Goal: Book appointment/travel/reservation

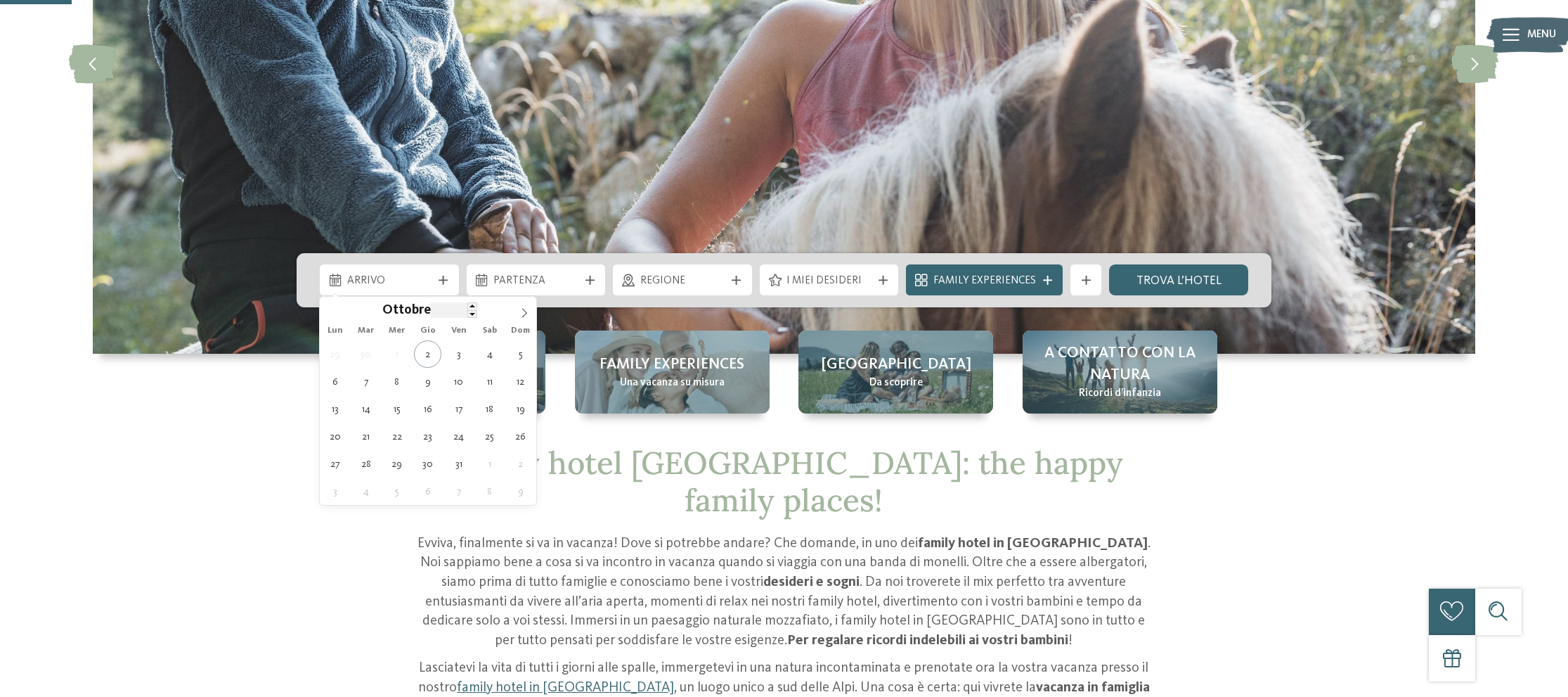
click at [454, 309] on input "****" at bounding box center [453, 309] width 47 height 15
type input "****"
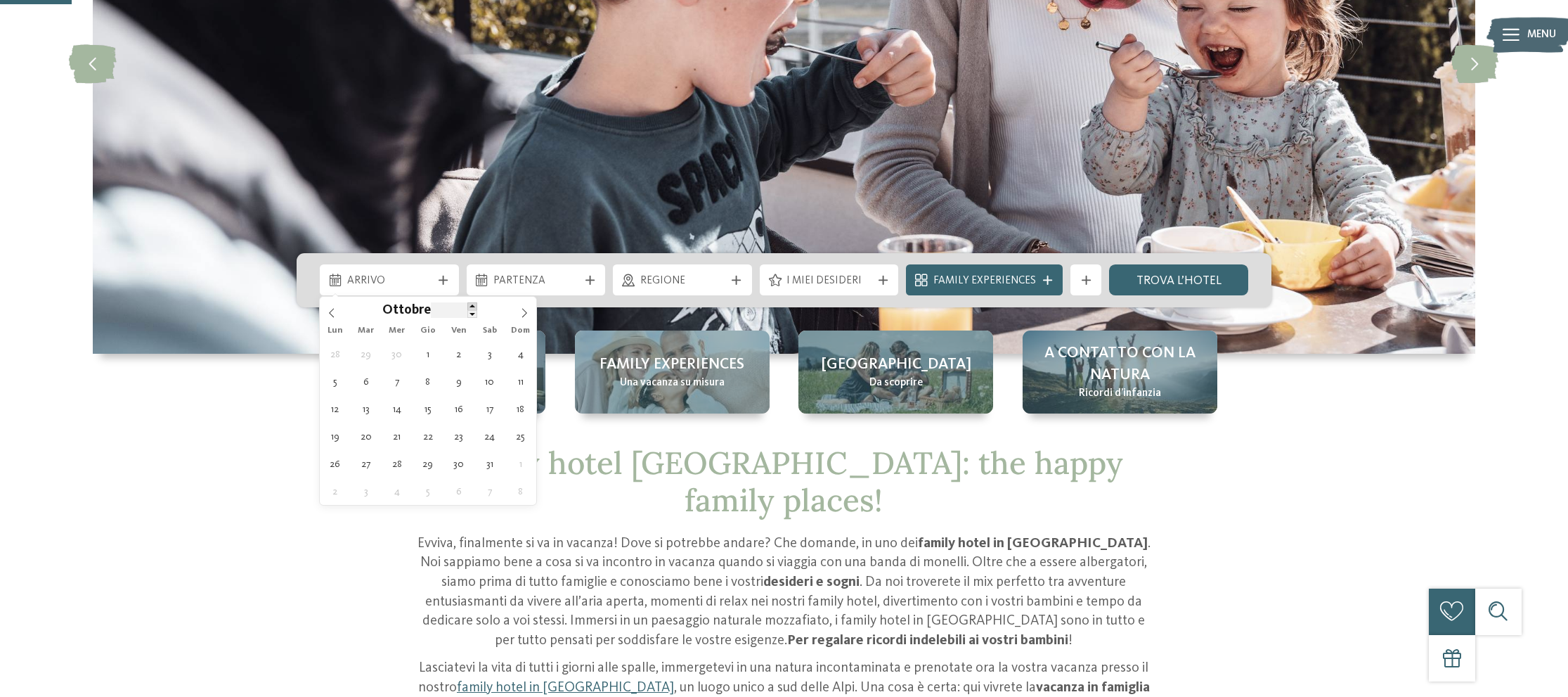
click at [473, 308] on span at bounding box center [472, 306] width 10 height 7
click at [406, 306] on span "Ottobre" at bounding box center [406, 311] width 48 height 14
click at [330, 314] on icon at bounding box center [331, 313] width 10 height 10
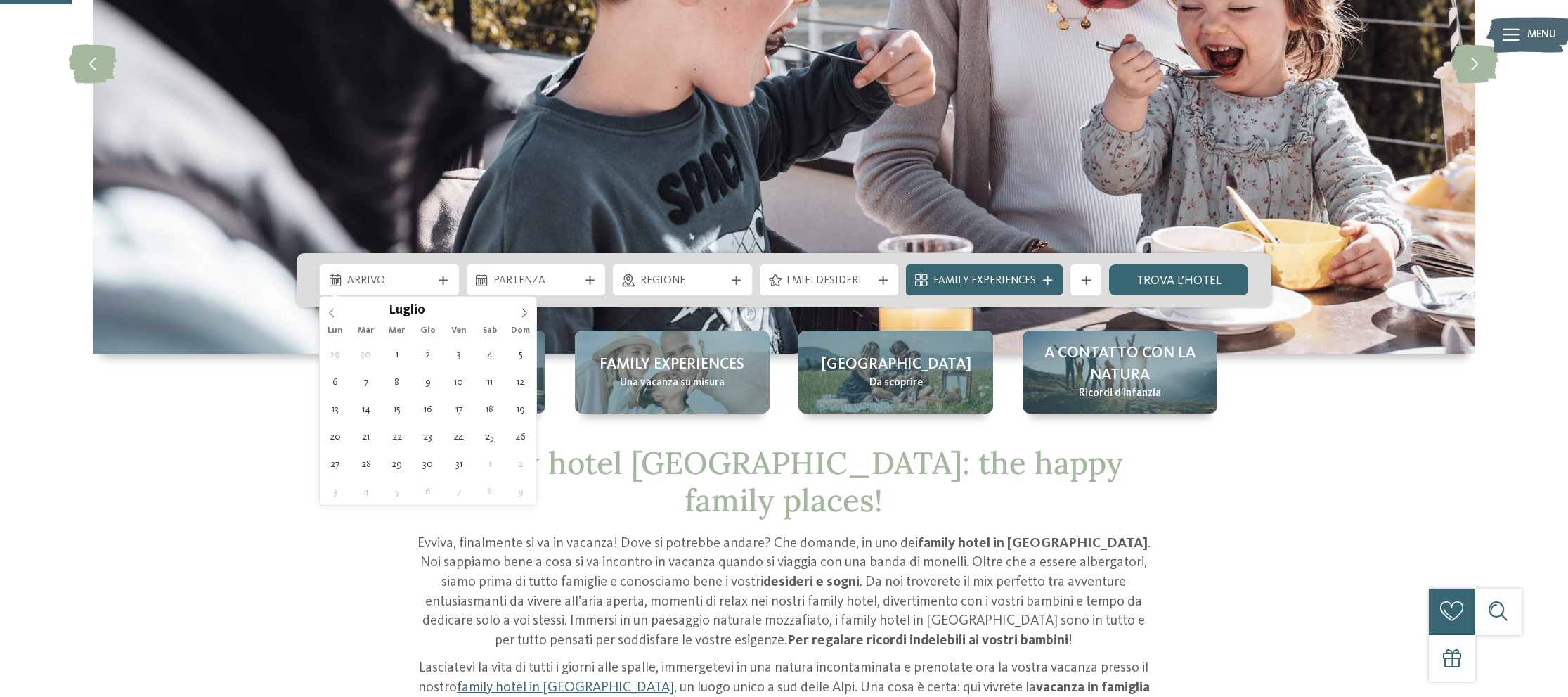
click at [330, 314] on icon at bounding box center [331, 313] width 10 height 10
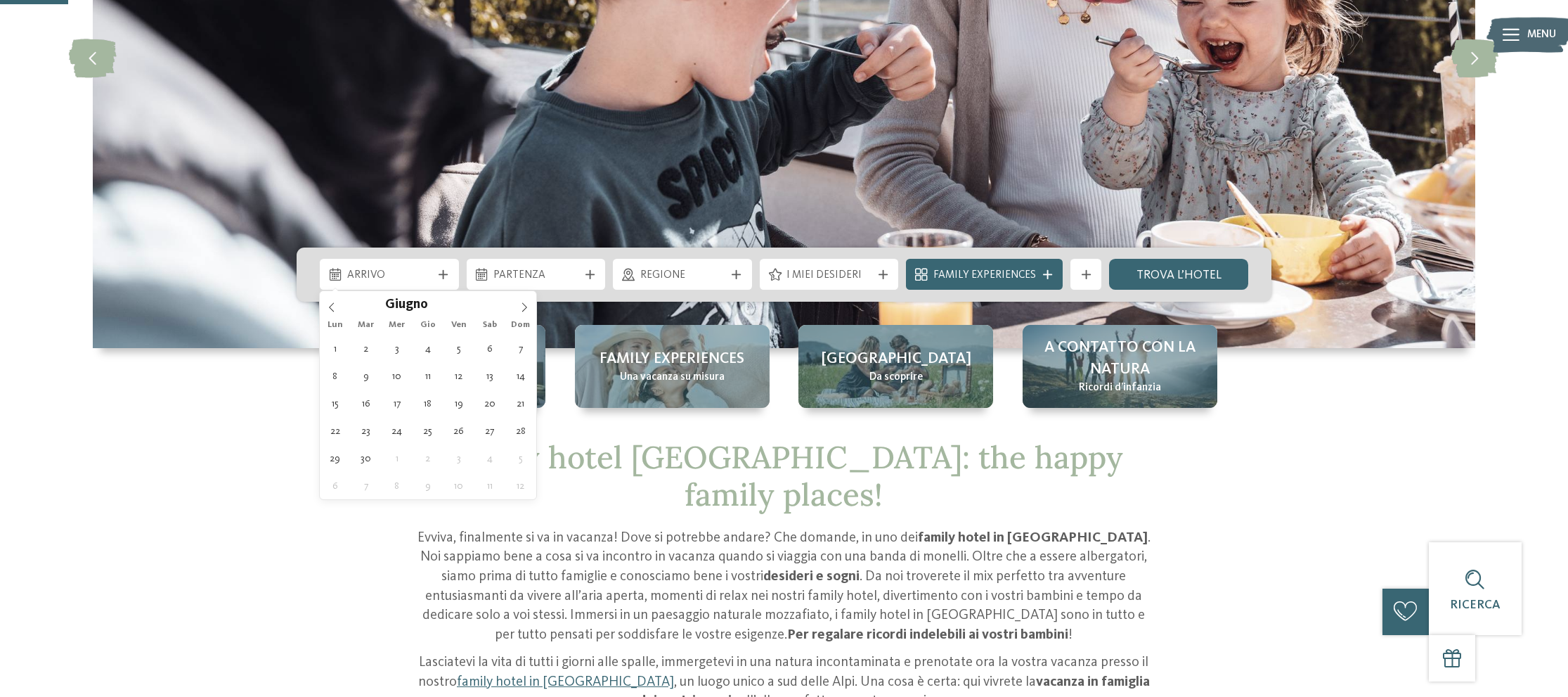
scroll to position [315, 0]
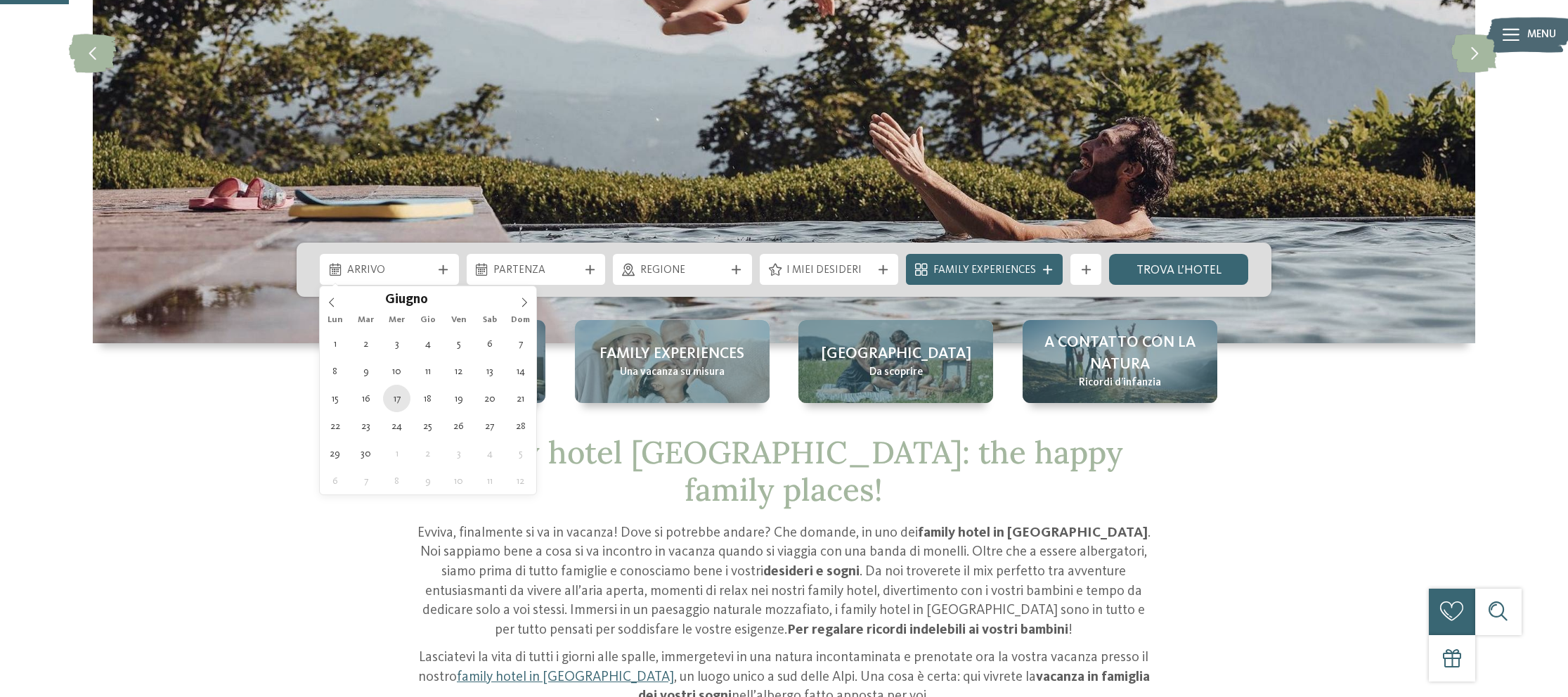
type div "17.06.2026"
type input "****"
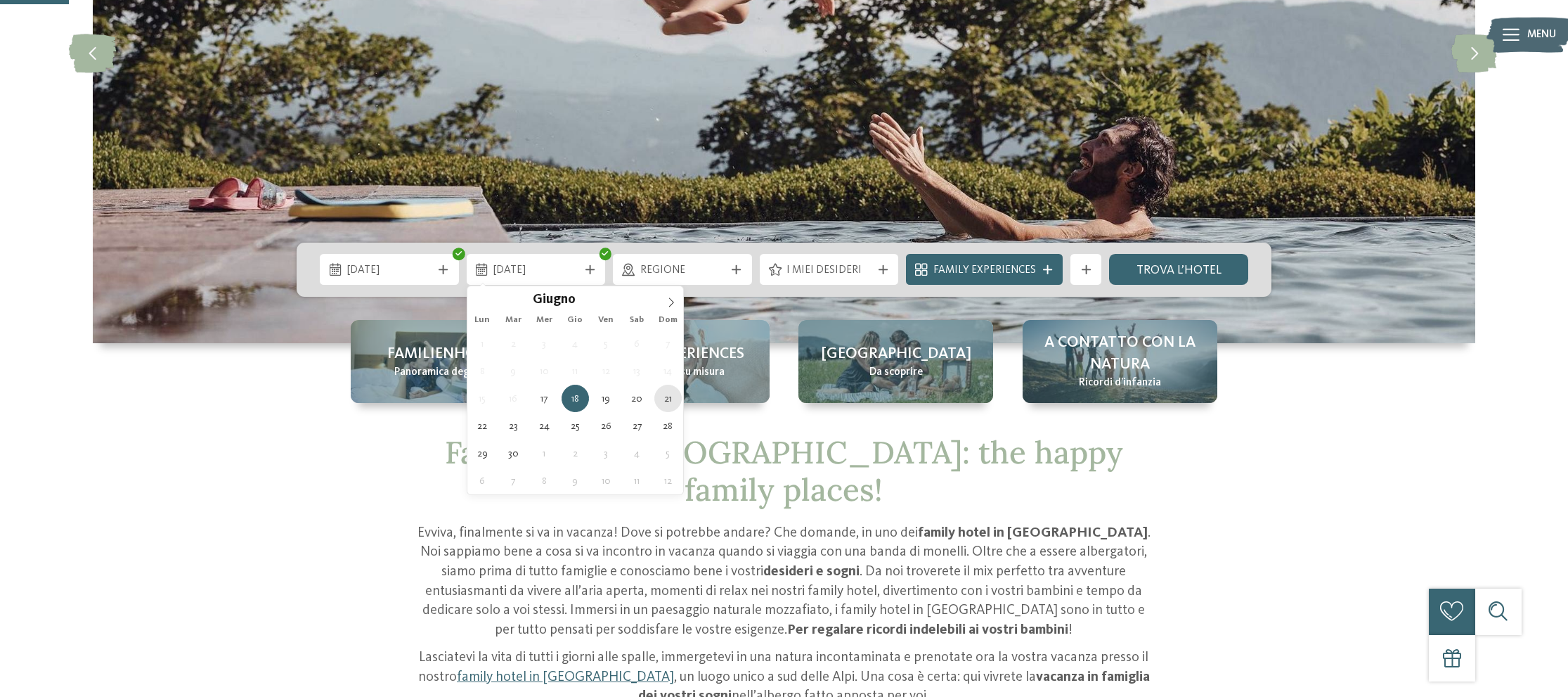
type div "21.06.2026"
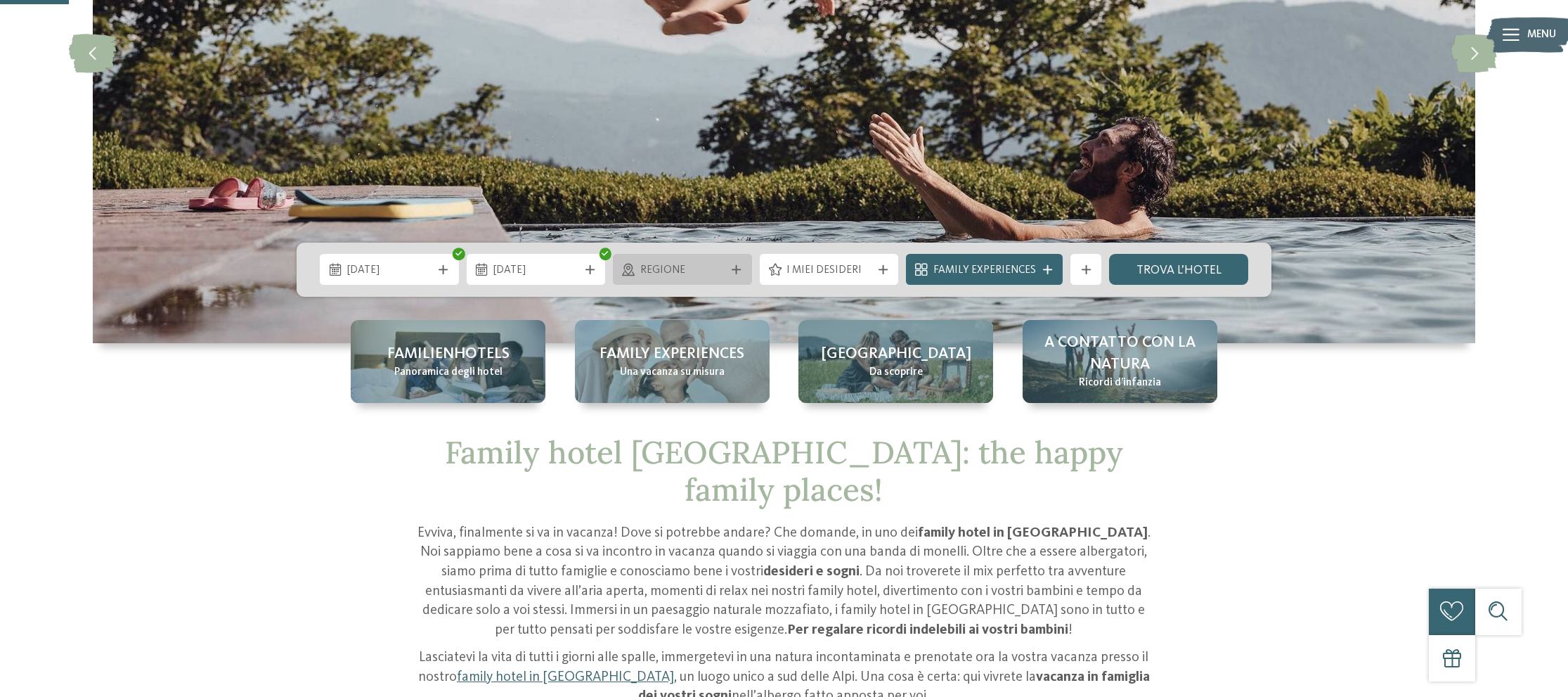
click at [721, 263] on span "Regione" at bounding box center [682, 270] width 85 height 16
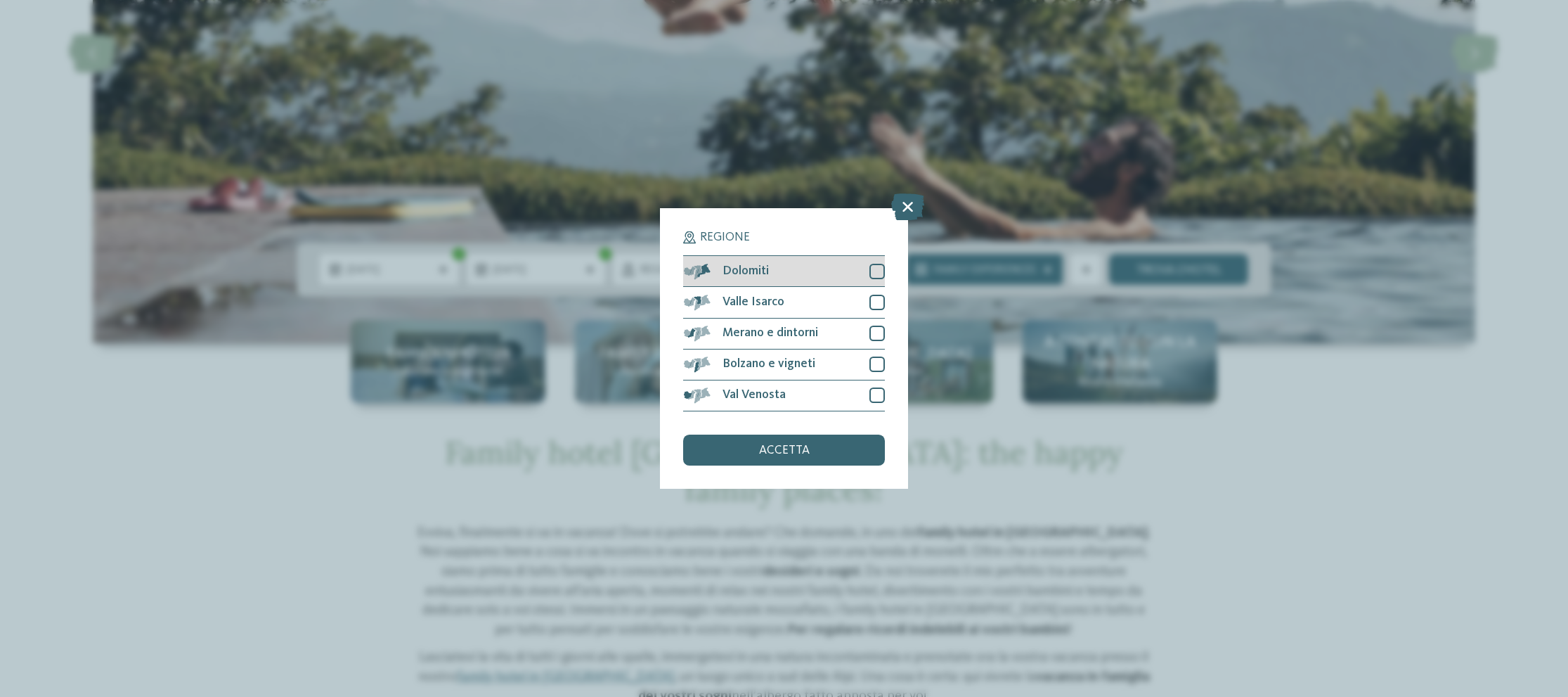
click at [875, 278] on div at bounding box center [877, 271] width 16 height 16
click at [857, 447] on div "accetta" at bounding box center [784, 450] width 201 height 31
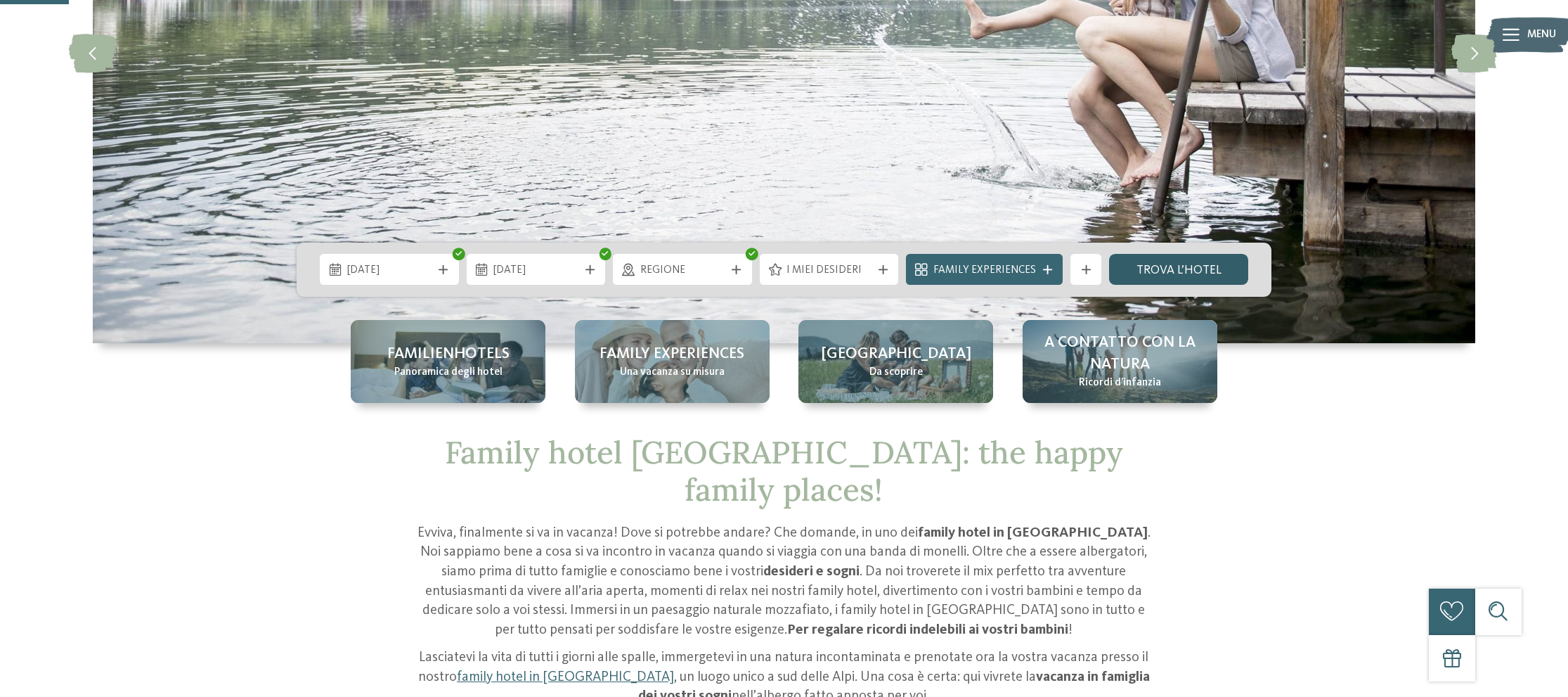
click at [1154, 269] on link "trova l’hotel" at bounding box center [1179, 269] width 140 height 31
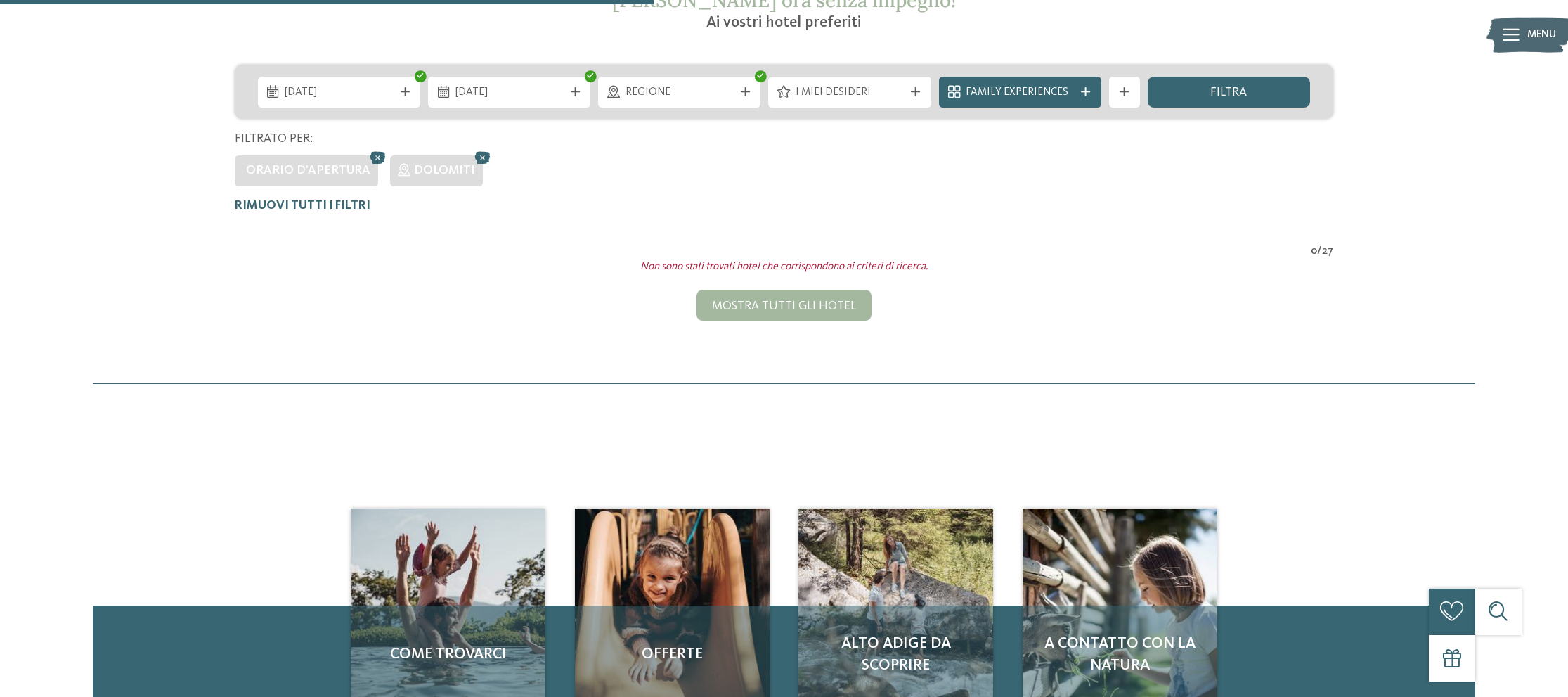
scroll to position [303, 0]
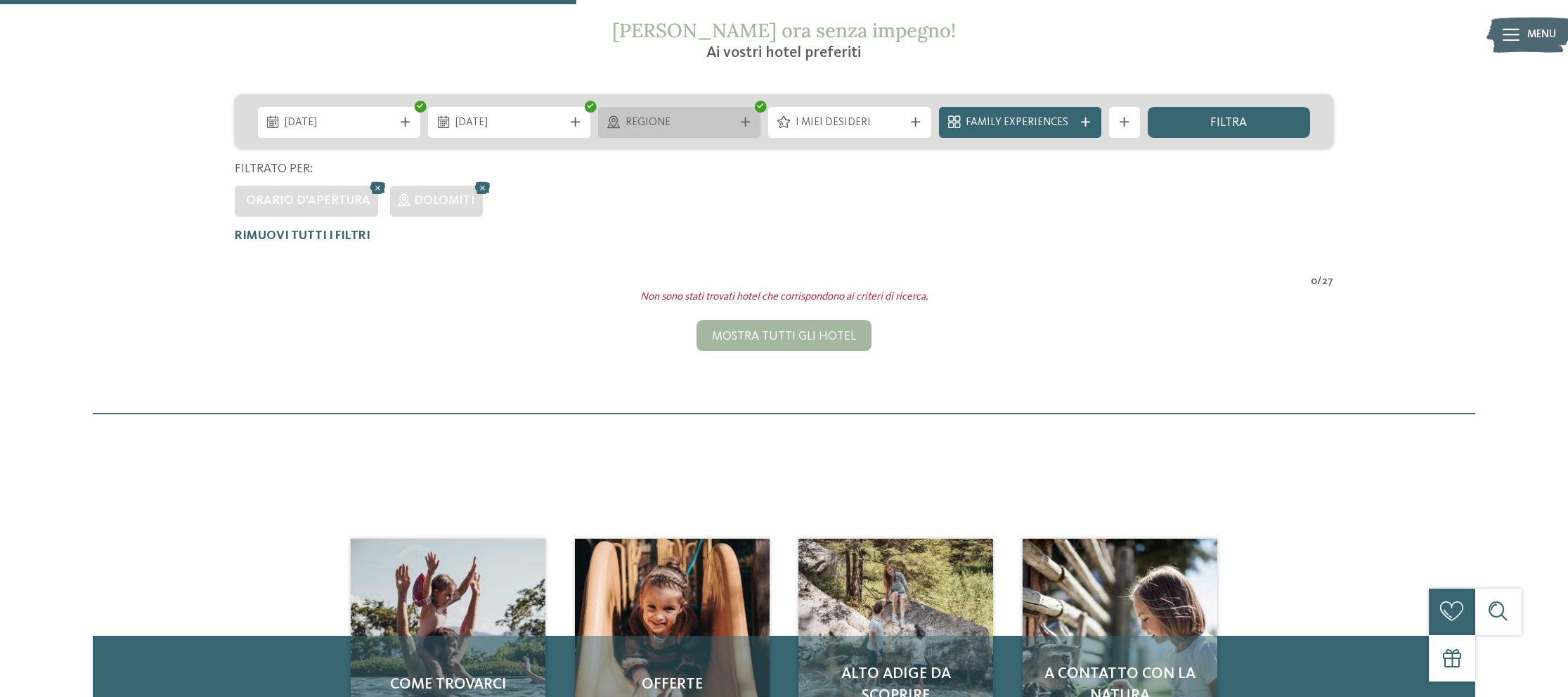
click at [690, 124] on span "Regione" at bounding box center [680, 122] width 109 height 16
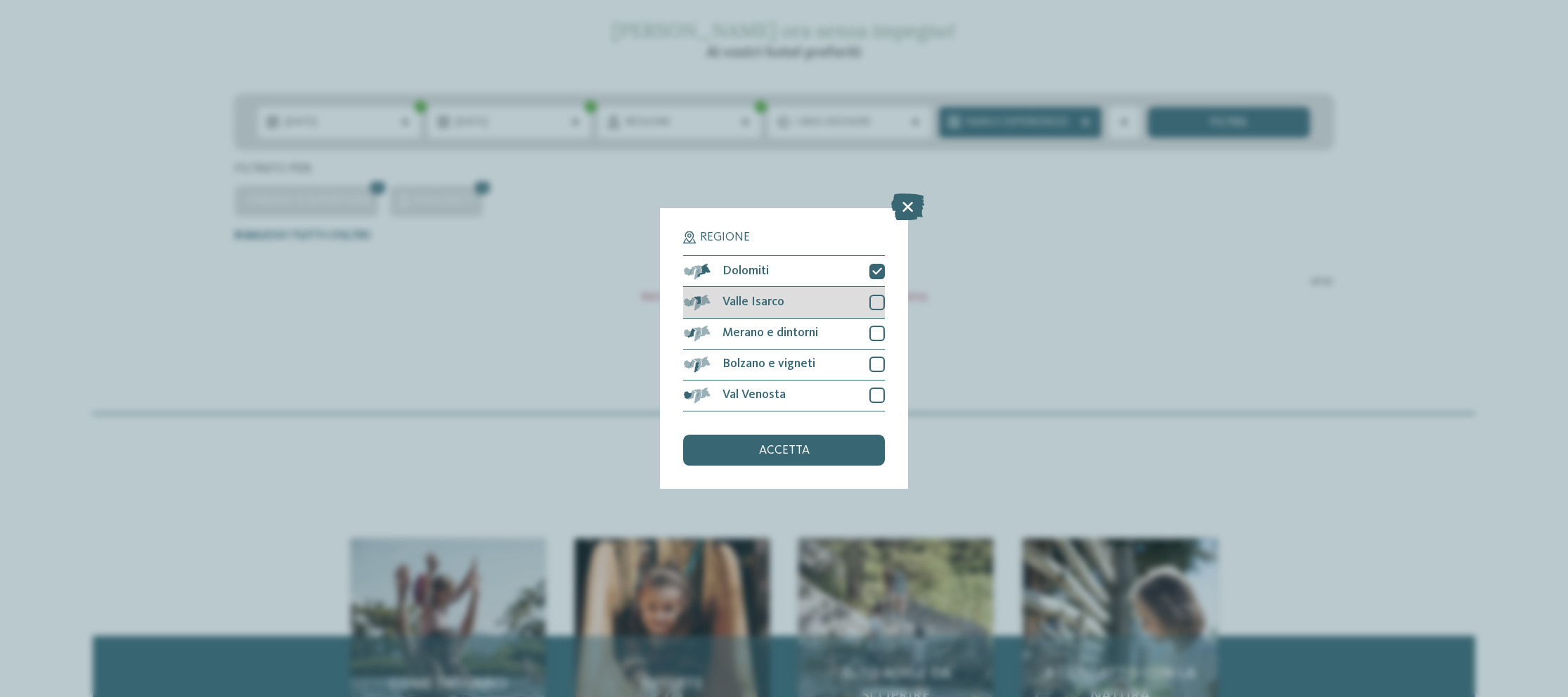
click at [878, 305] on div at bounding box center [877, 302] width 16 height 16
click at [853, 327] on div "Merano e dintorni" at bounding box center [784, 334] width 201 height 31
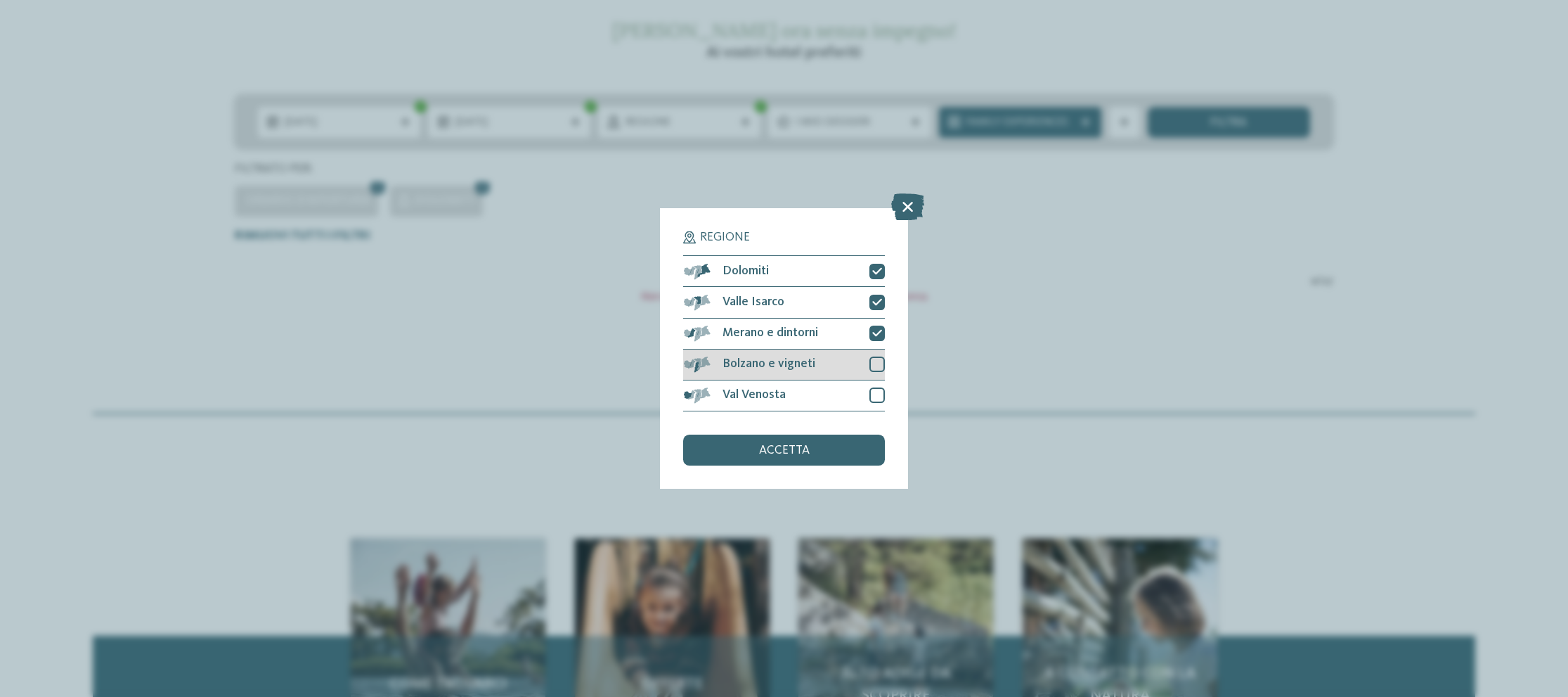
click at [857, 359] on div "Bolzano e vigneti" at bounding box center [784, 365] width 201 height 31
click at [840, 383] on div "Val Venosta" at bounding box center [784, 396] width 201 height 31
click at [835, 440] on div "accetta" at bounding box center [784, 450] width 201 height 31
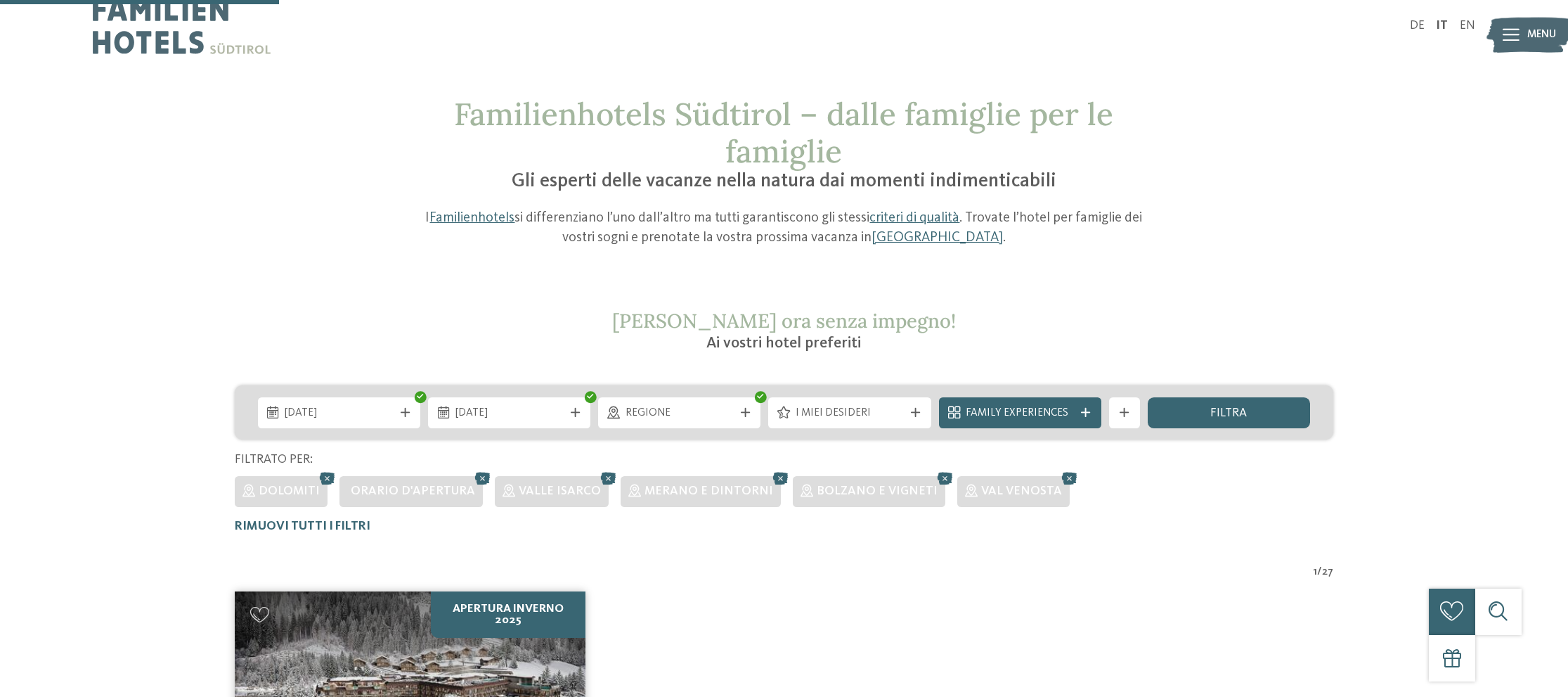
scroll to position [0, 0]
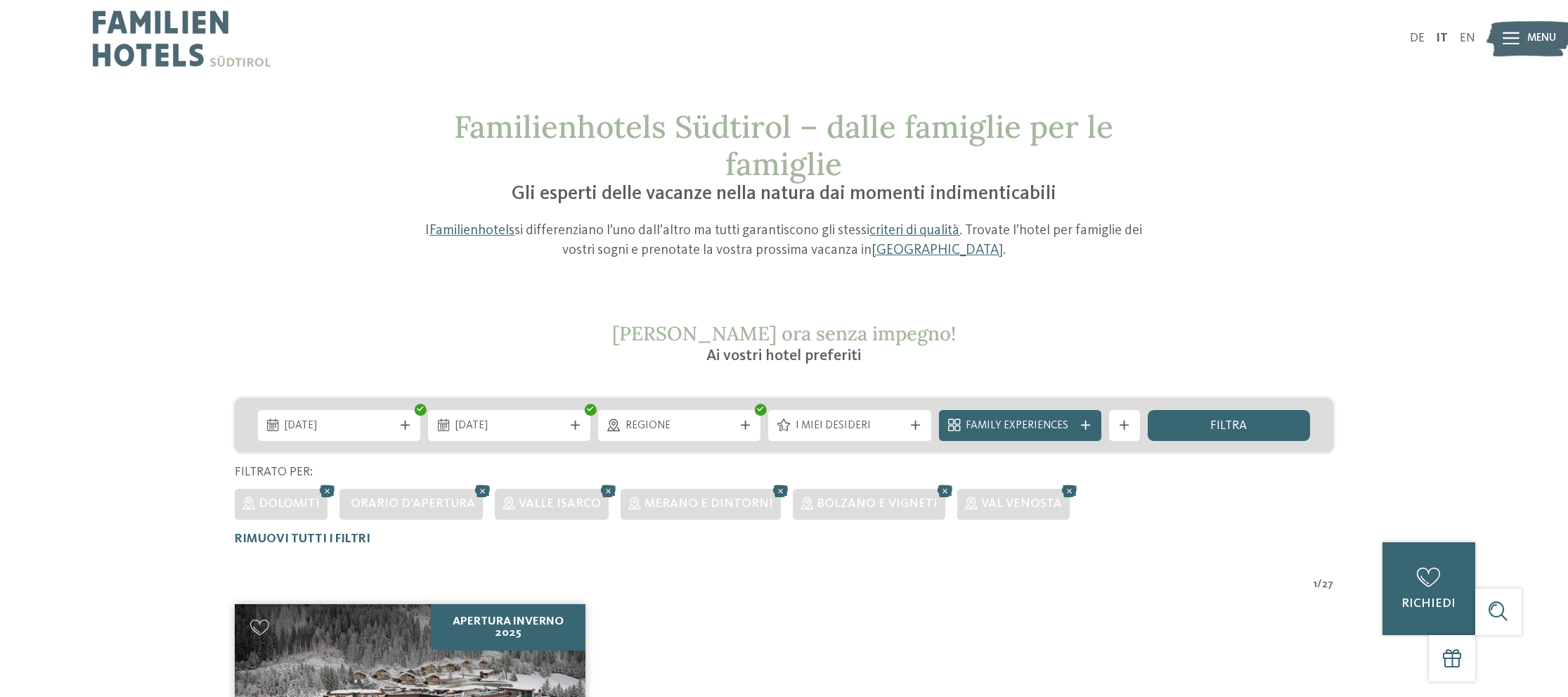
click at [159, 47] on img at bounding box center [182, 38] width 178 height 78
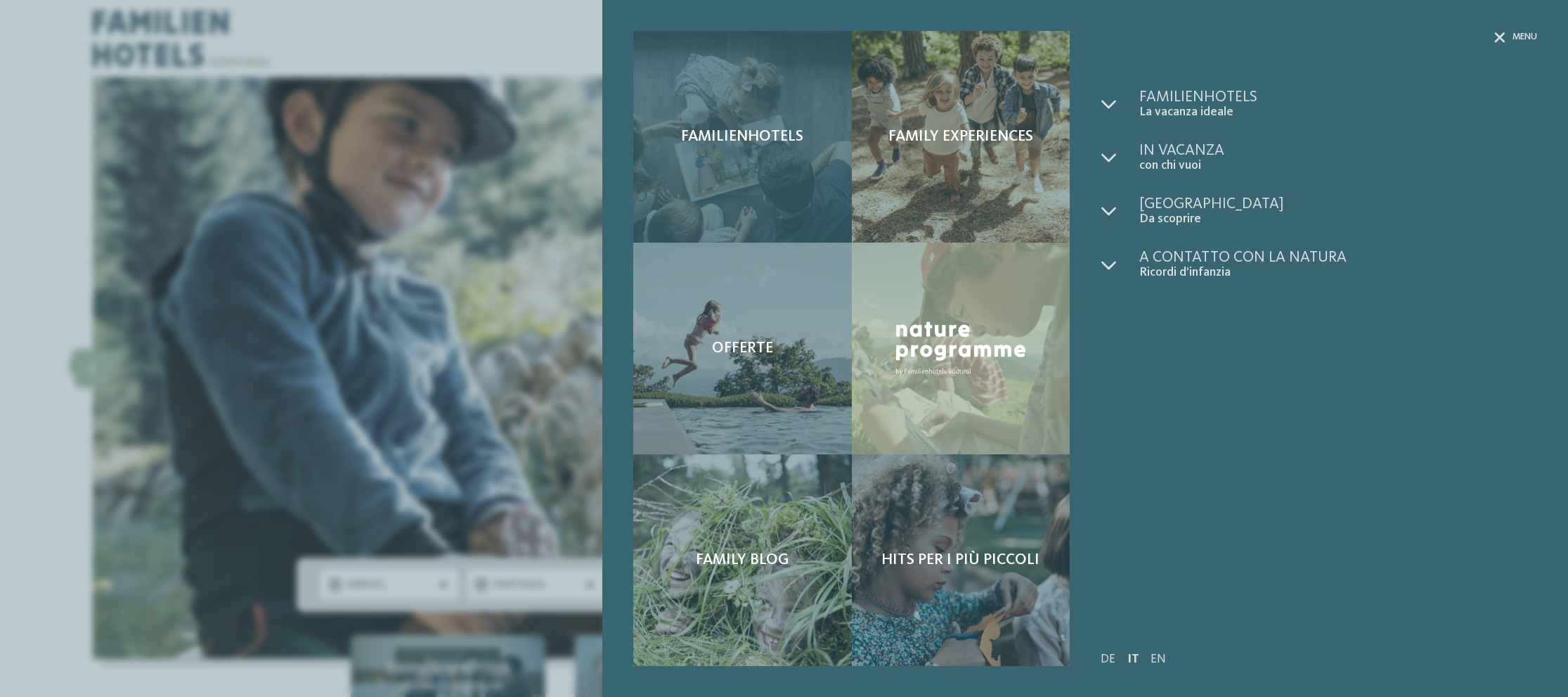
click at [680, 136] on div "Familienhotels" at bounding box center [742, 137] width 218 height 212
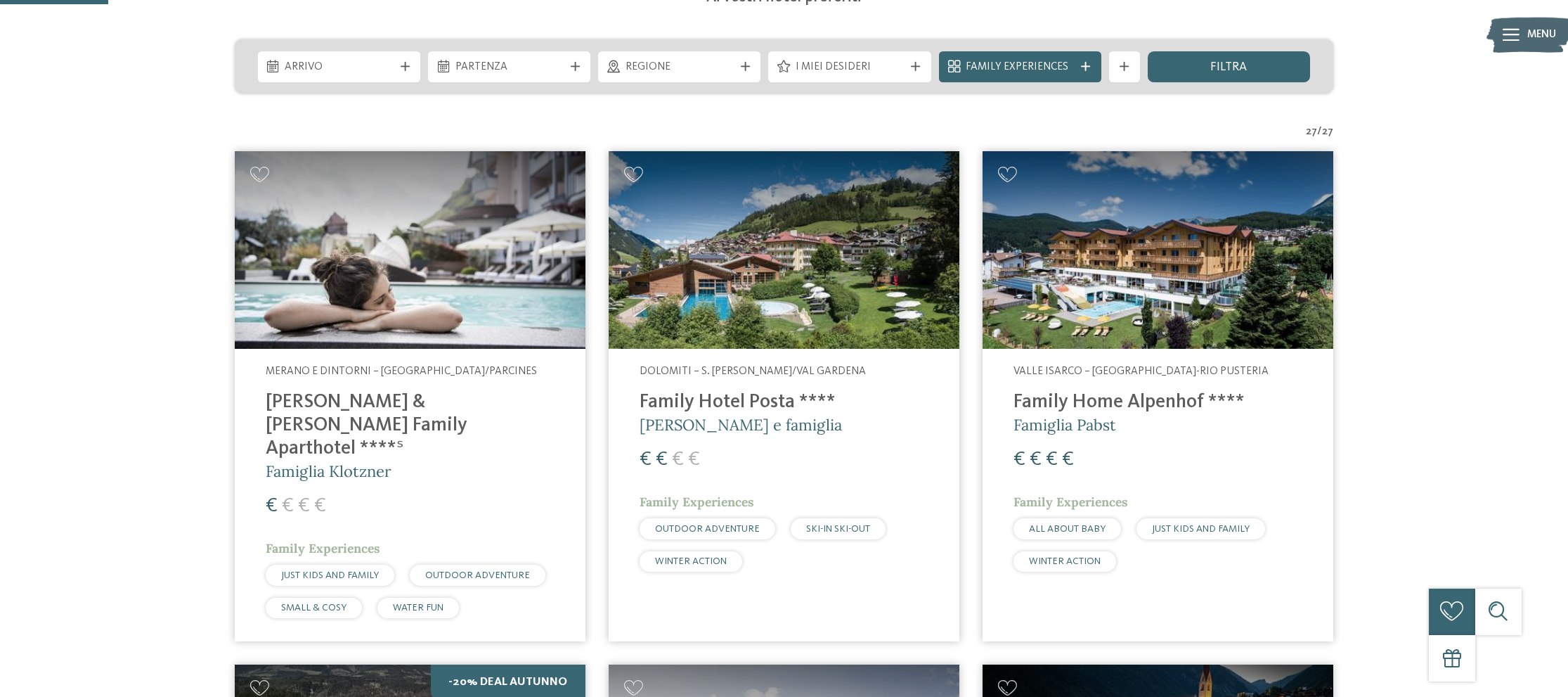
scroll to position [357, 0]
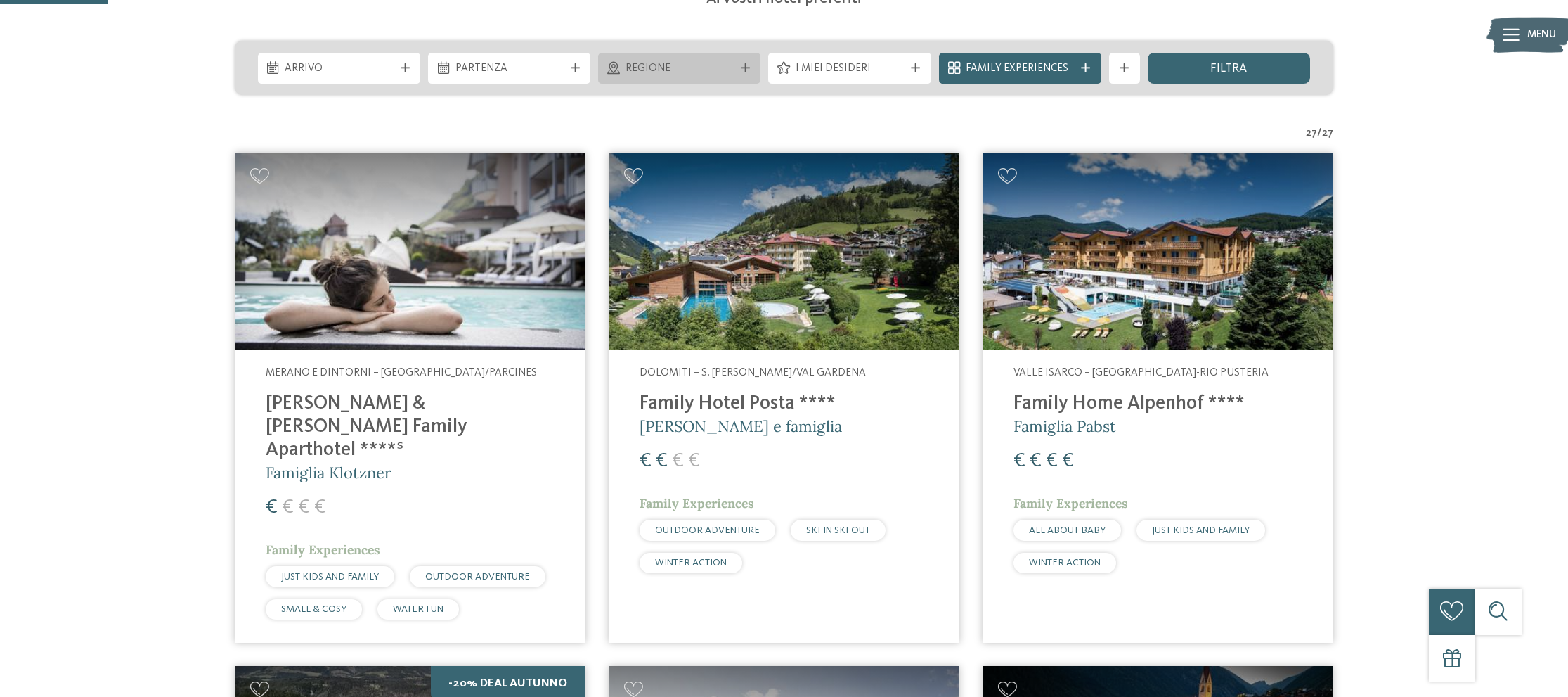
click at [695, 61] on span "Regione" at bounding box center [680, 68] width 109 height 16
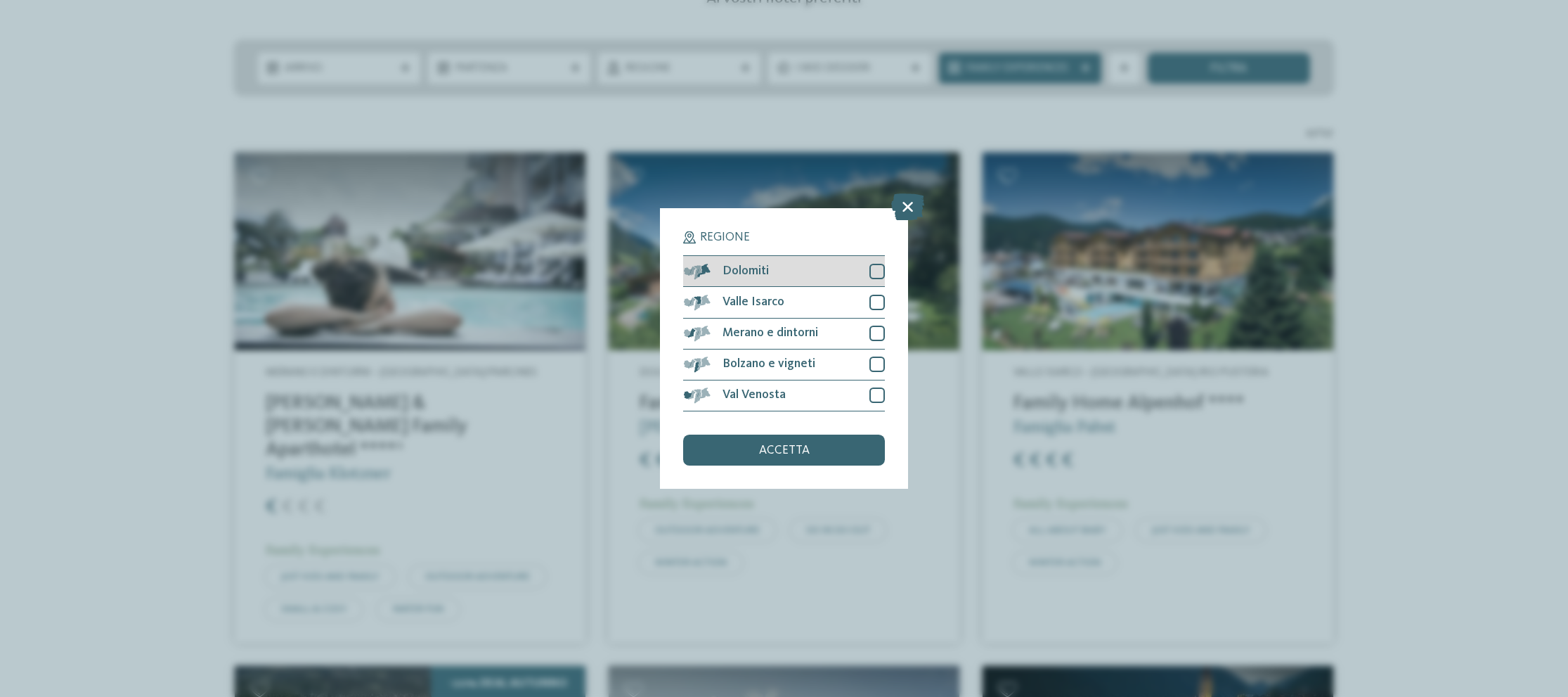
click at [794, 268] on div "Dolomiti" at bounding box center [784, 271] width 201 height 31
click at [827, 440] on div "accetta" at bounding box center [784, 450] width 201 height 31
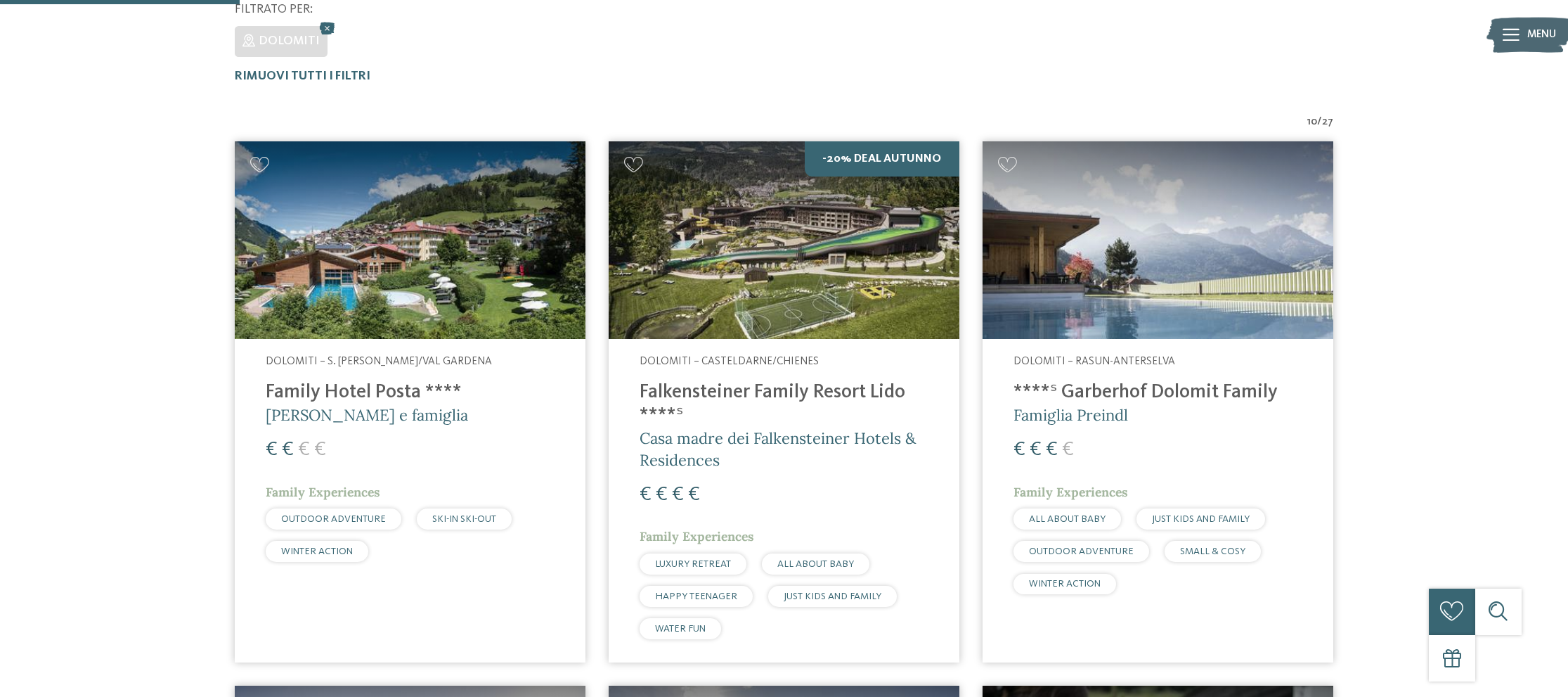
scroll to position [387, 0]
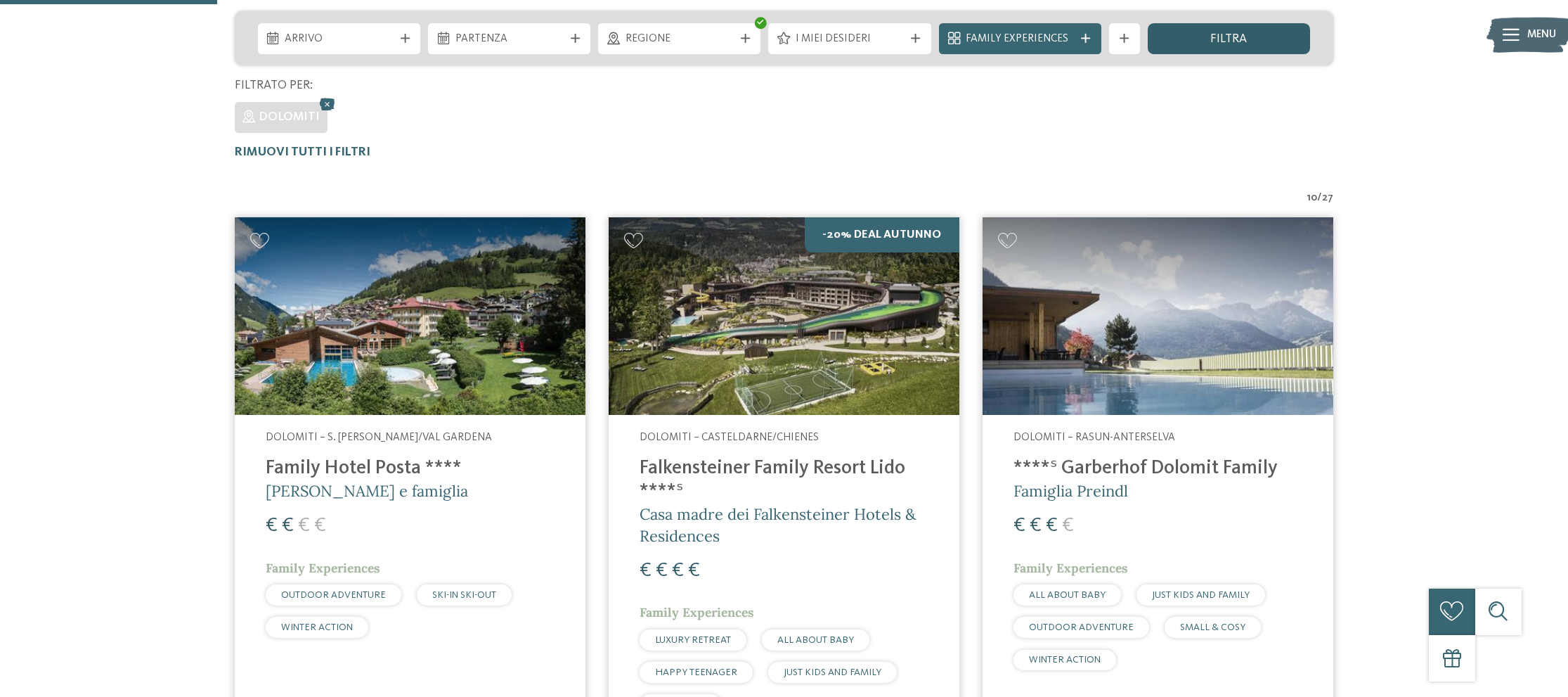
click at [1179, 32] on div "filtra" at bounding box center [1229, 38] width 162 height 31
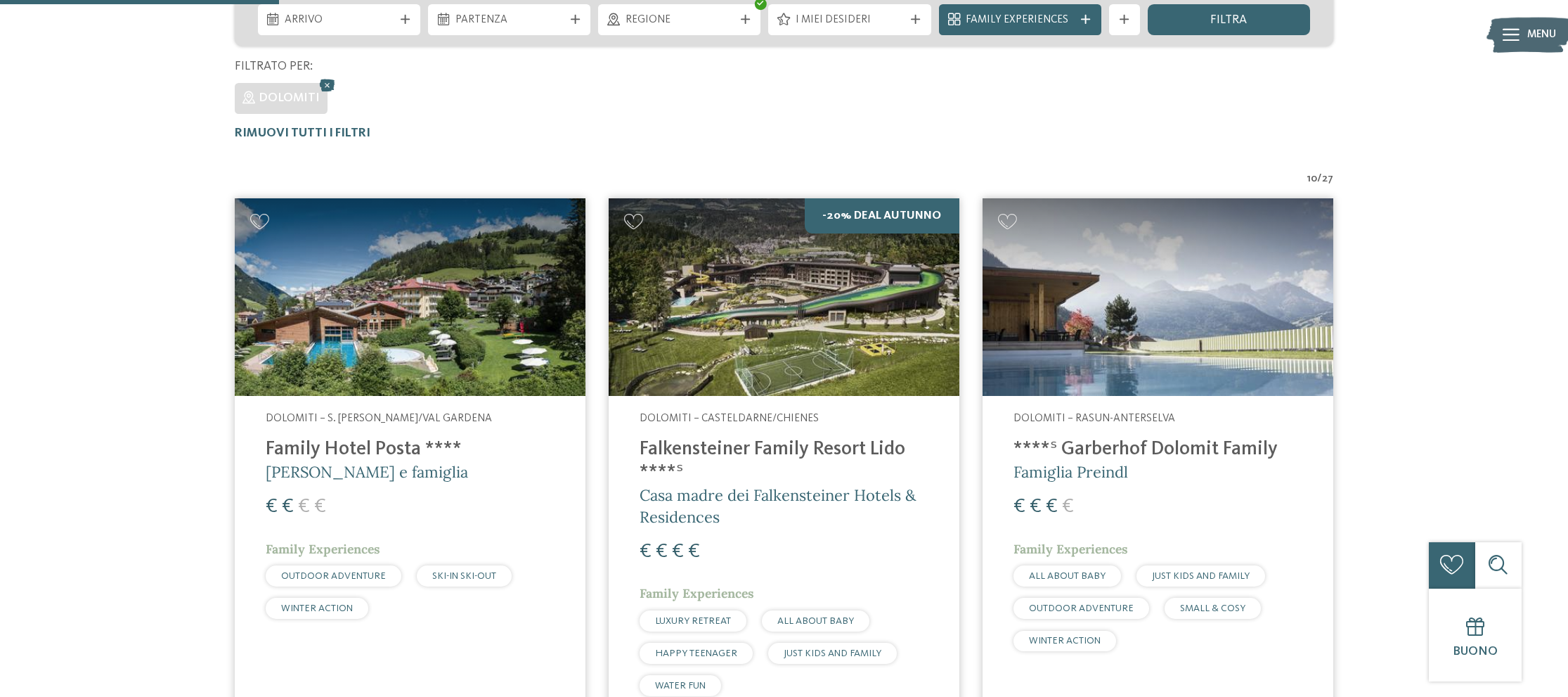
scroll to position [362, 0]
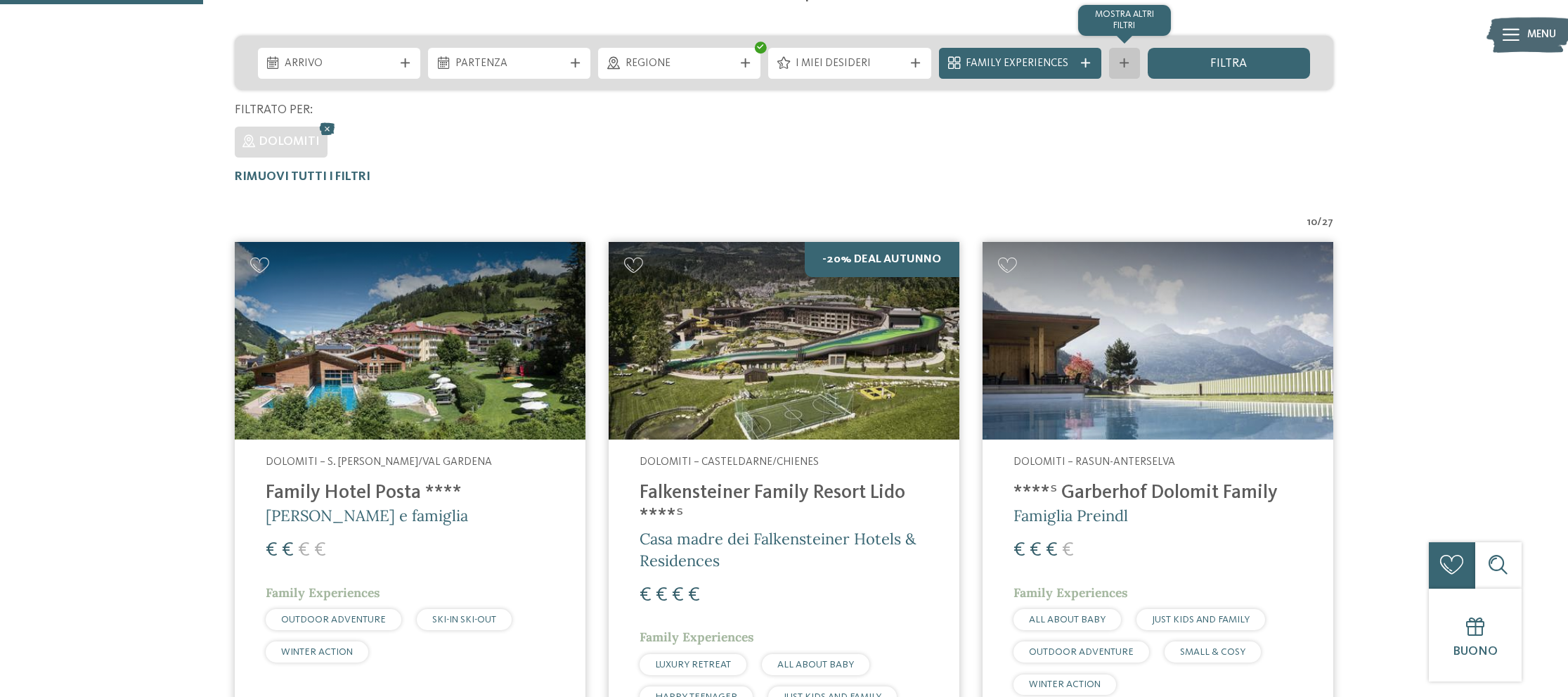
click at [1133, 68] on div "mostra altri filtri" at bounding box center [1125, 63] width 31 height 31
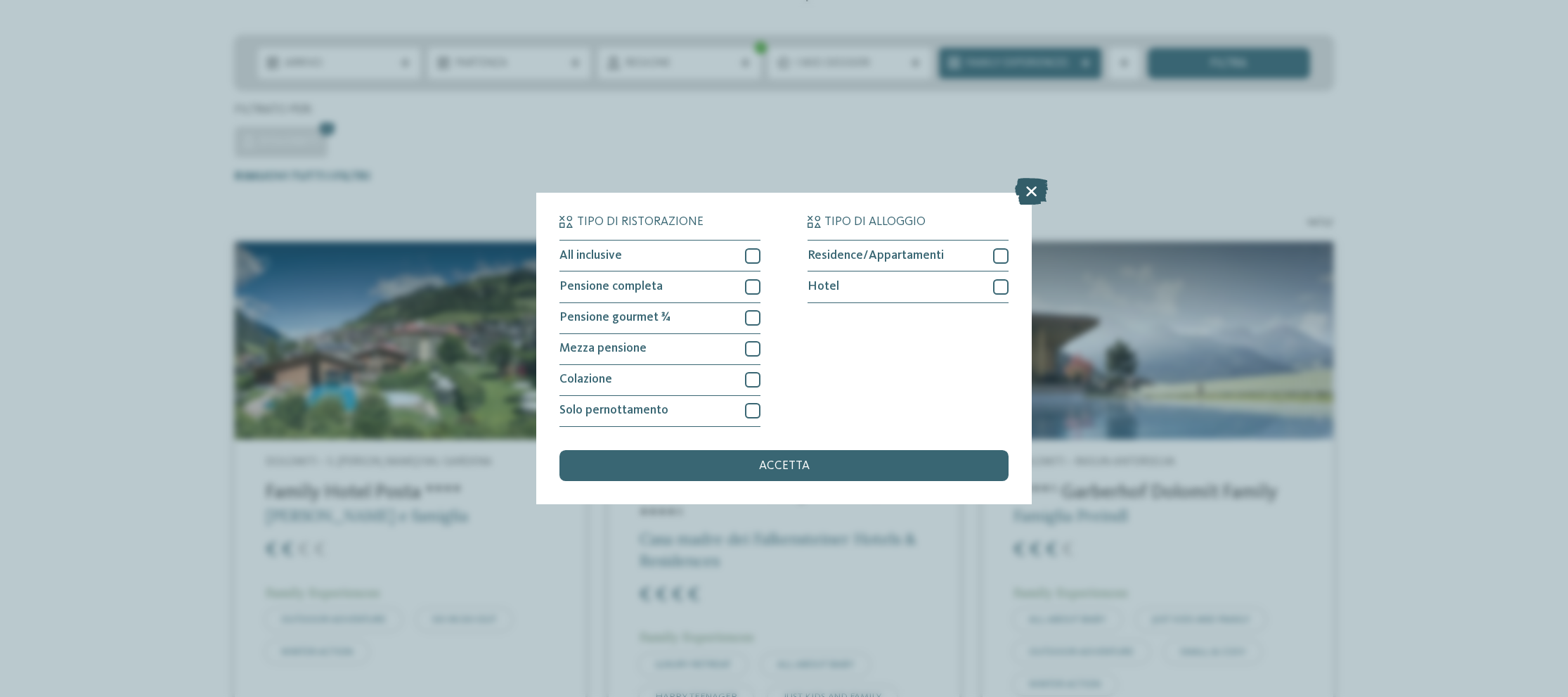
click at [1030, 197] on icon at bounding box center [1032, 192] width 33 height 26
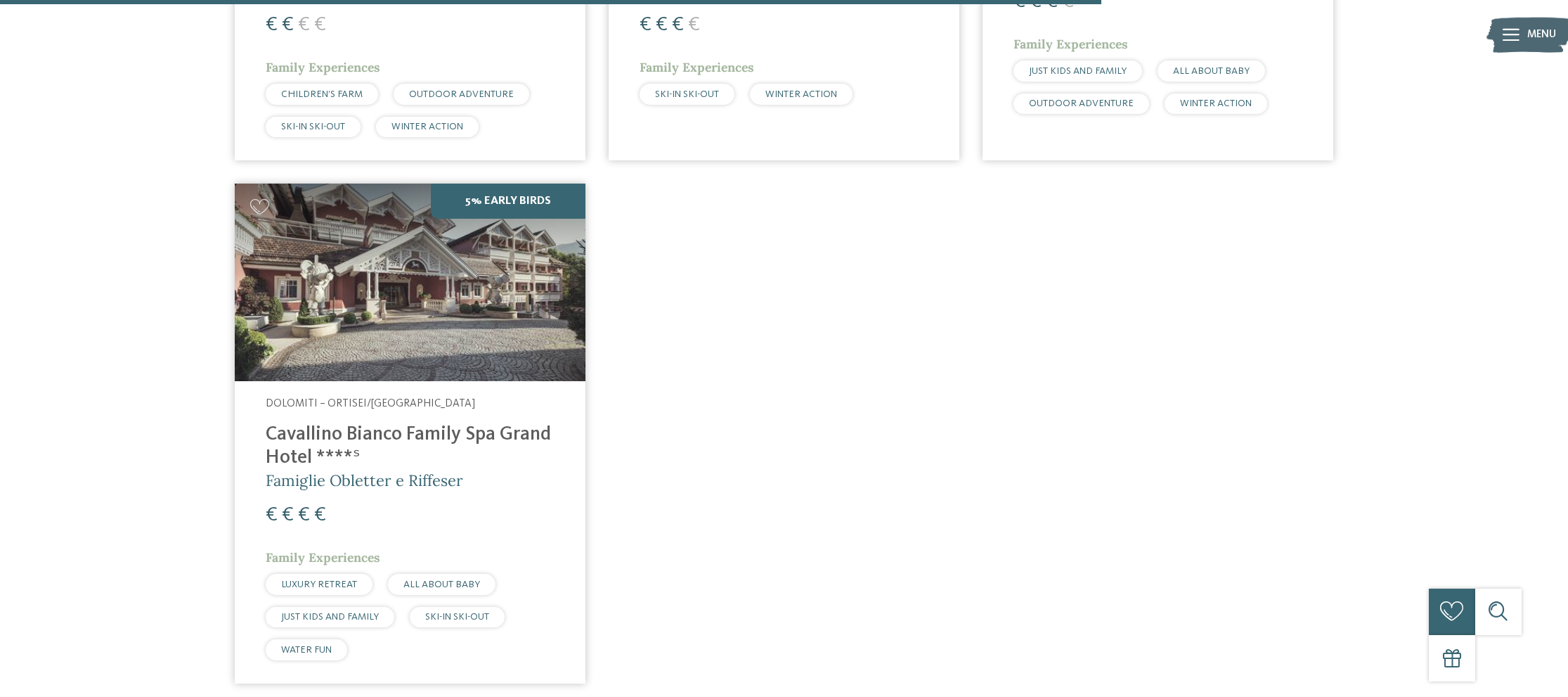
scroll to position [1951, 0]
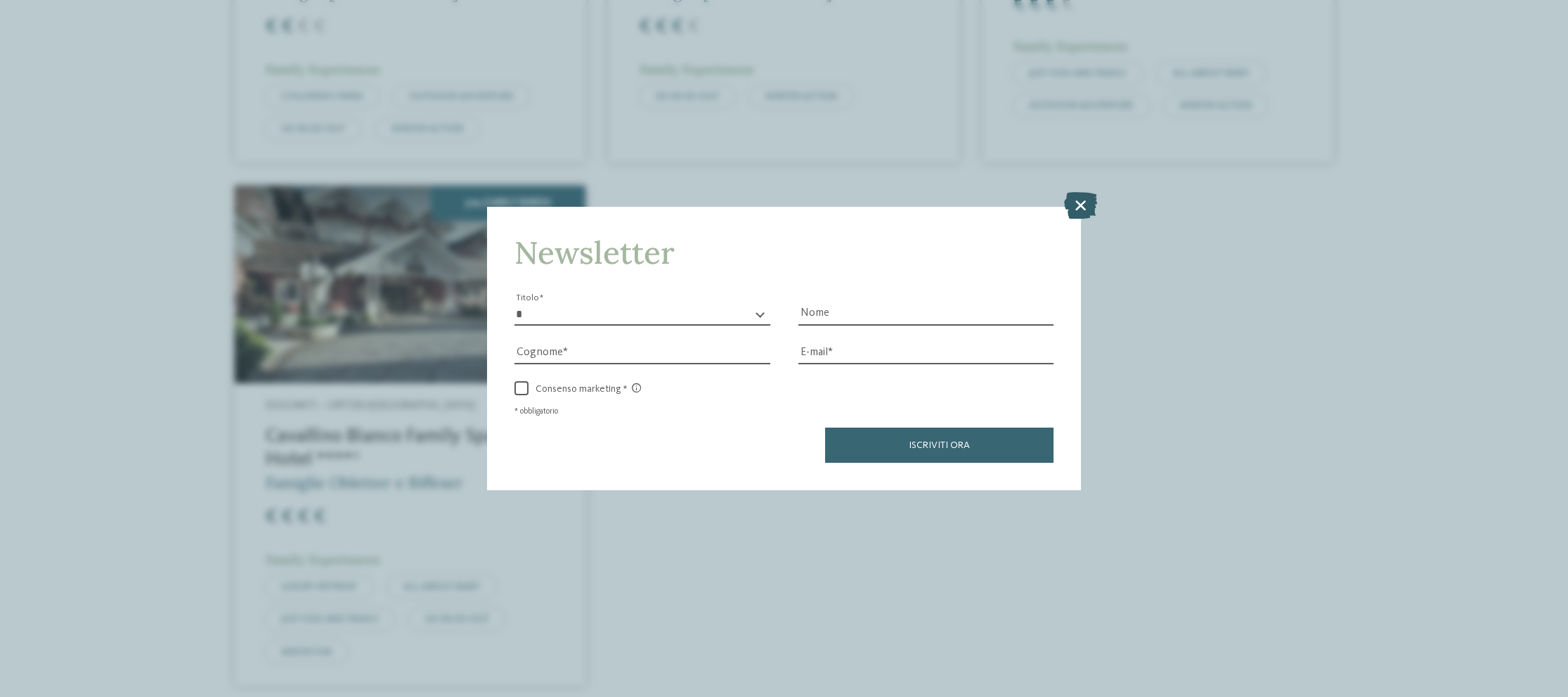
click at [1093, 200] on icon at bounding box center [1081, 204] width 33 height 26
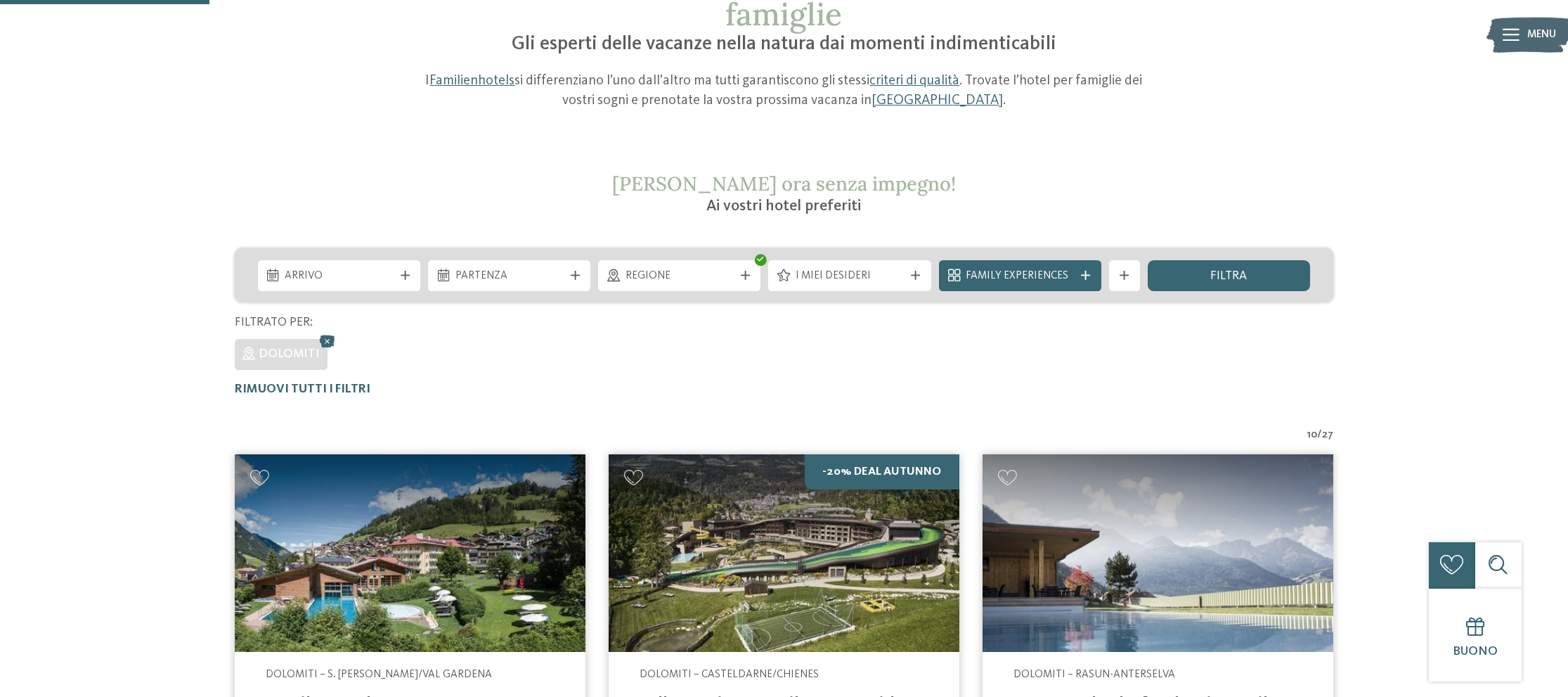
scroll to position [69, 0]
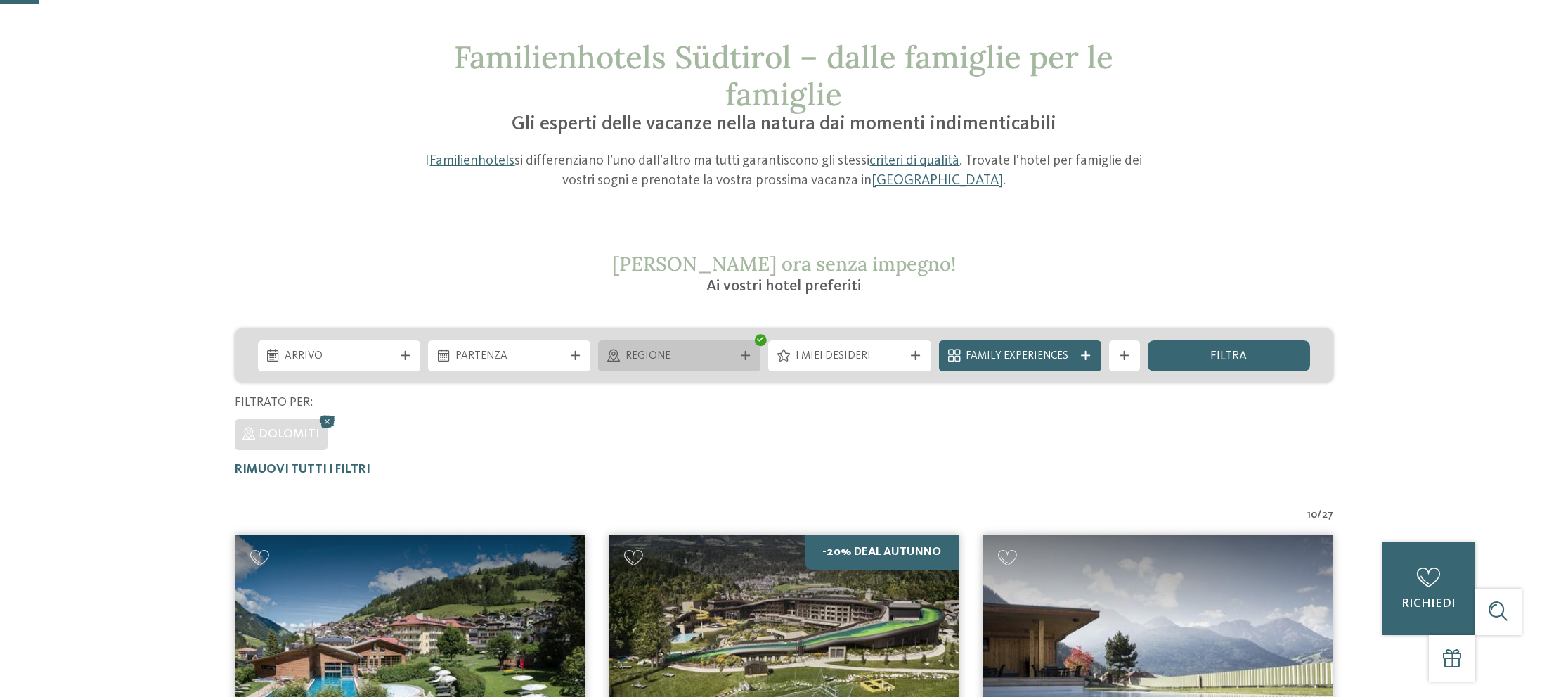
click at [707, 358] on span "Regione" at bounding box center [680, 356] width 109 height 16
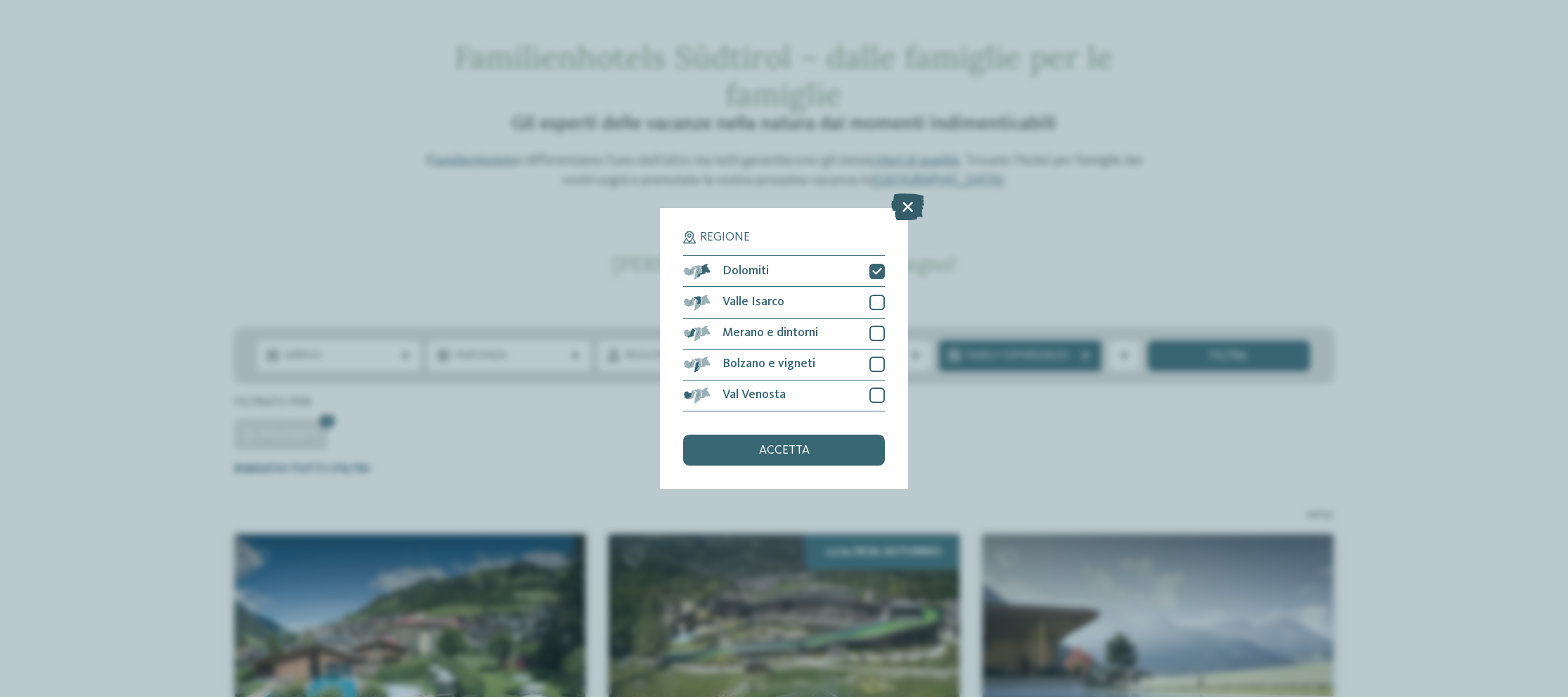
click at [917, 207] on icon at bounding box center [908, 207] width 33 height 26
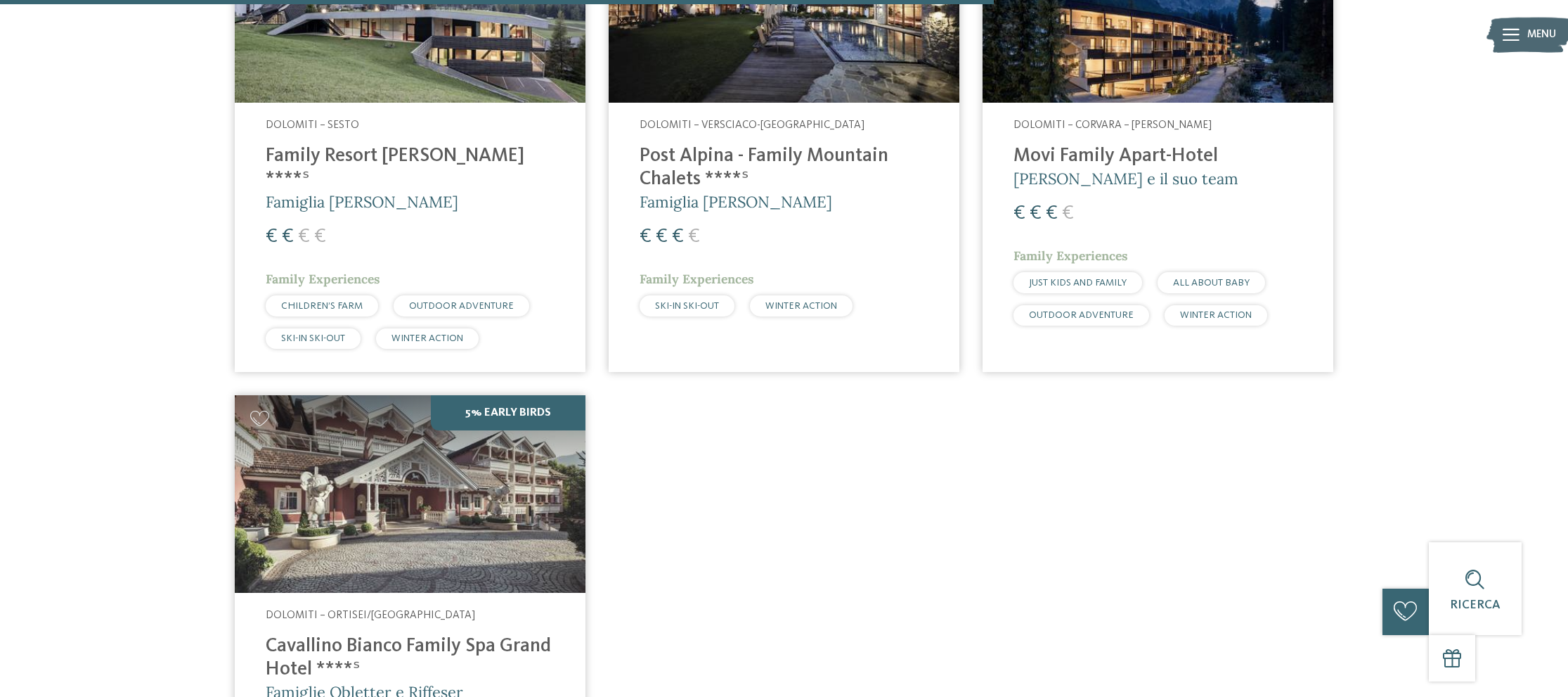
scroll to position [1802, 0]
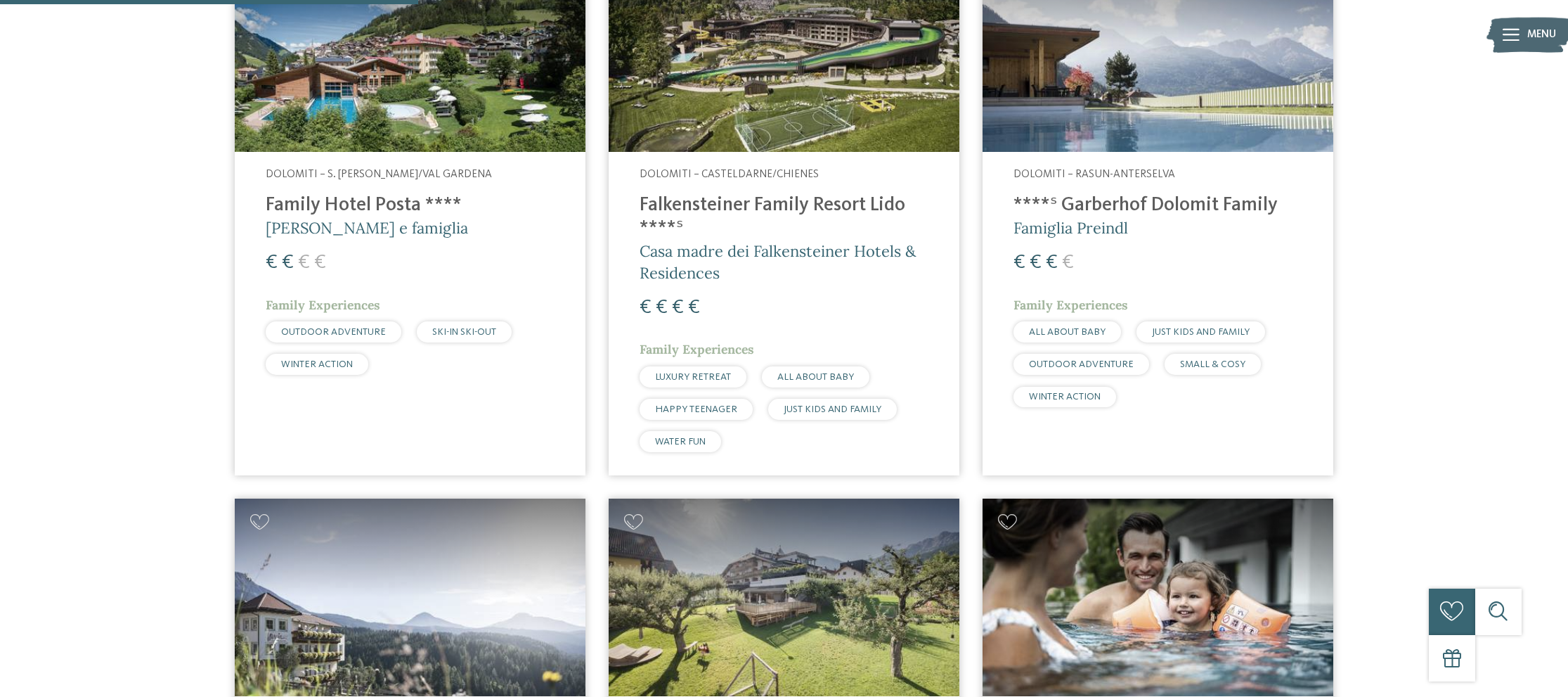
scroll to position [779, 0]
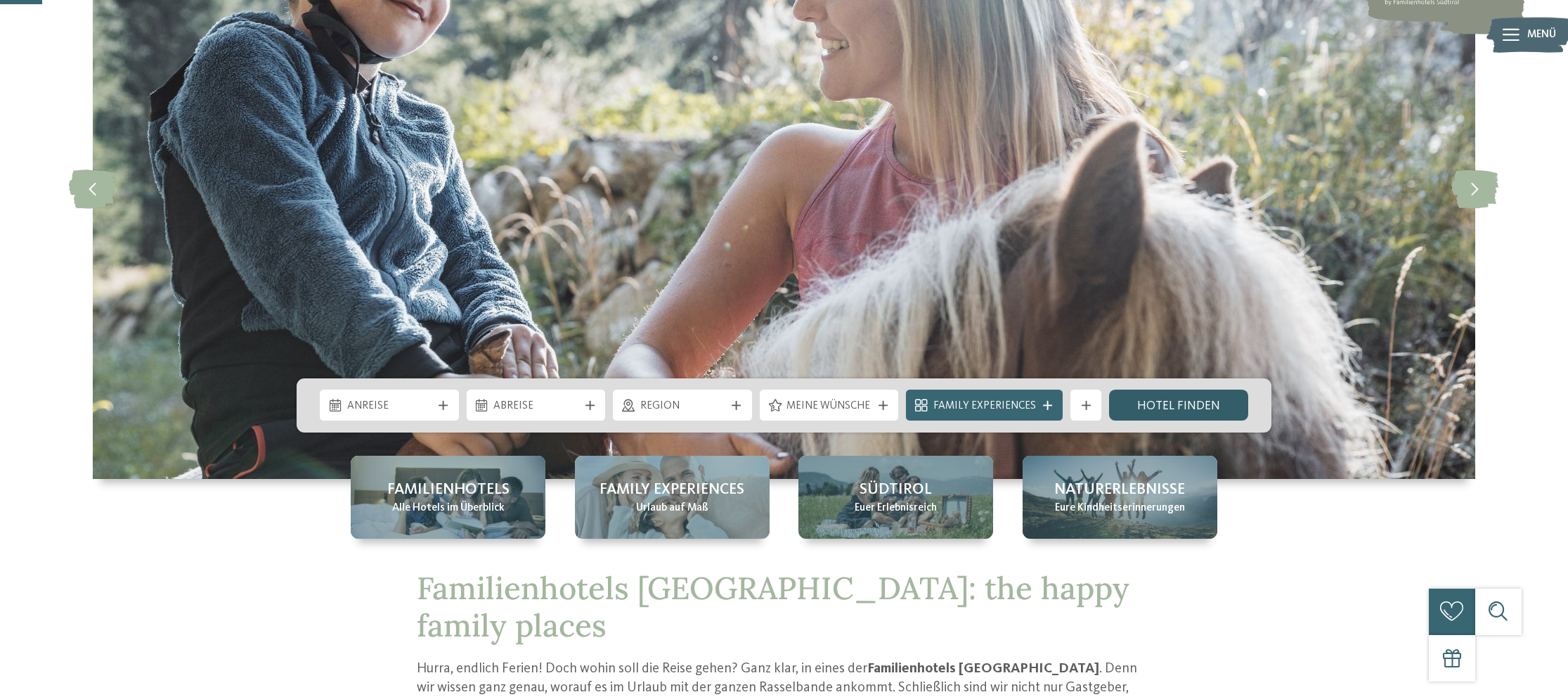
click at [1158, 405] on link "Hotel finden" at bounding box center [1179, 405] width 140 height 31
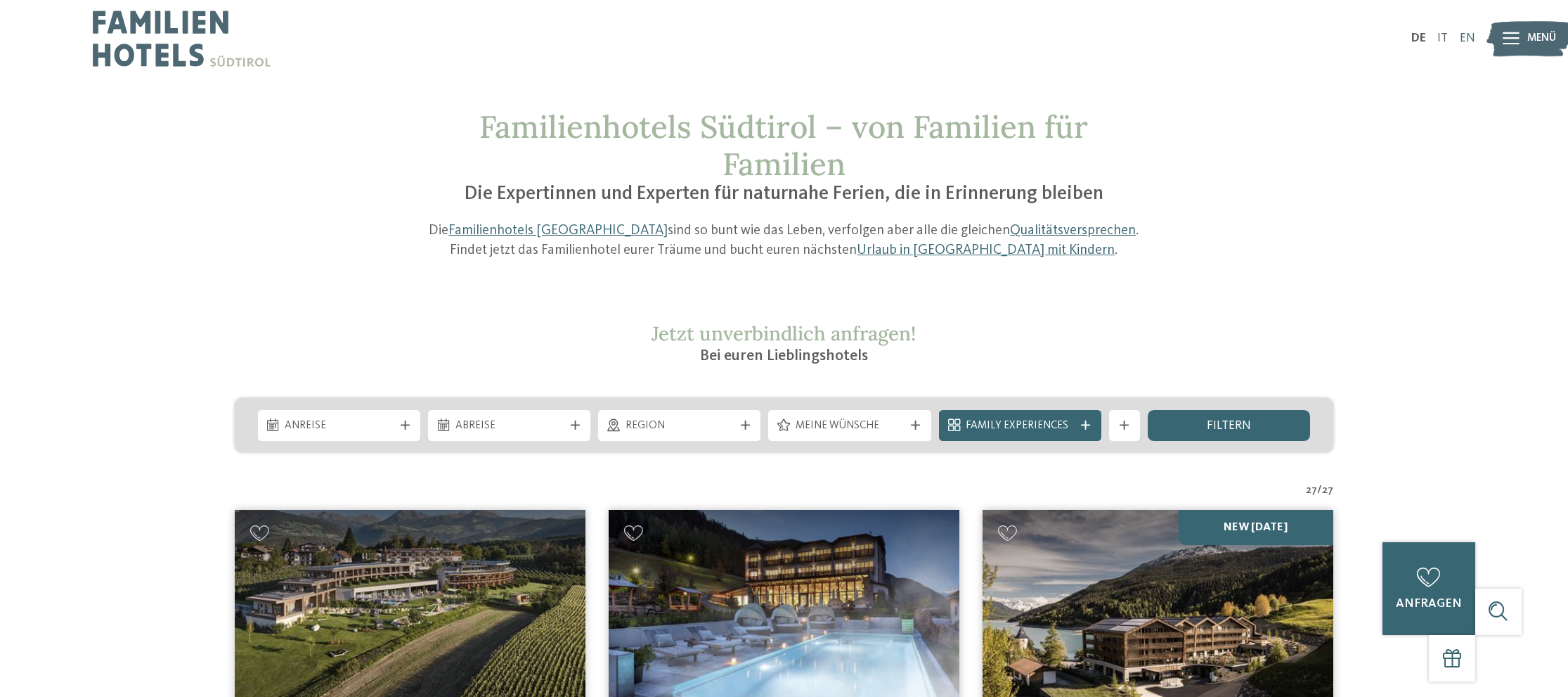
click at [1467, 38] on link "EN" at bounding box center [1468, 37] width 16 height 12
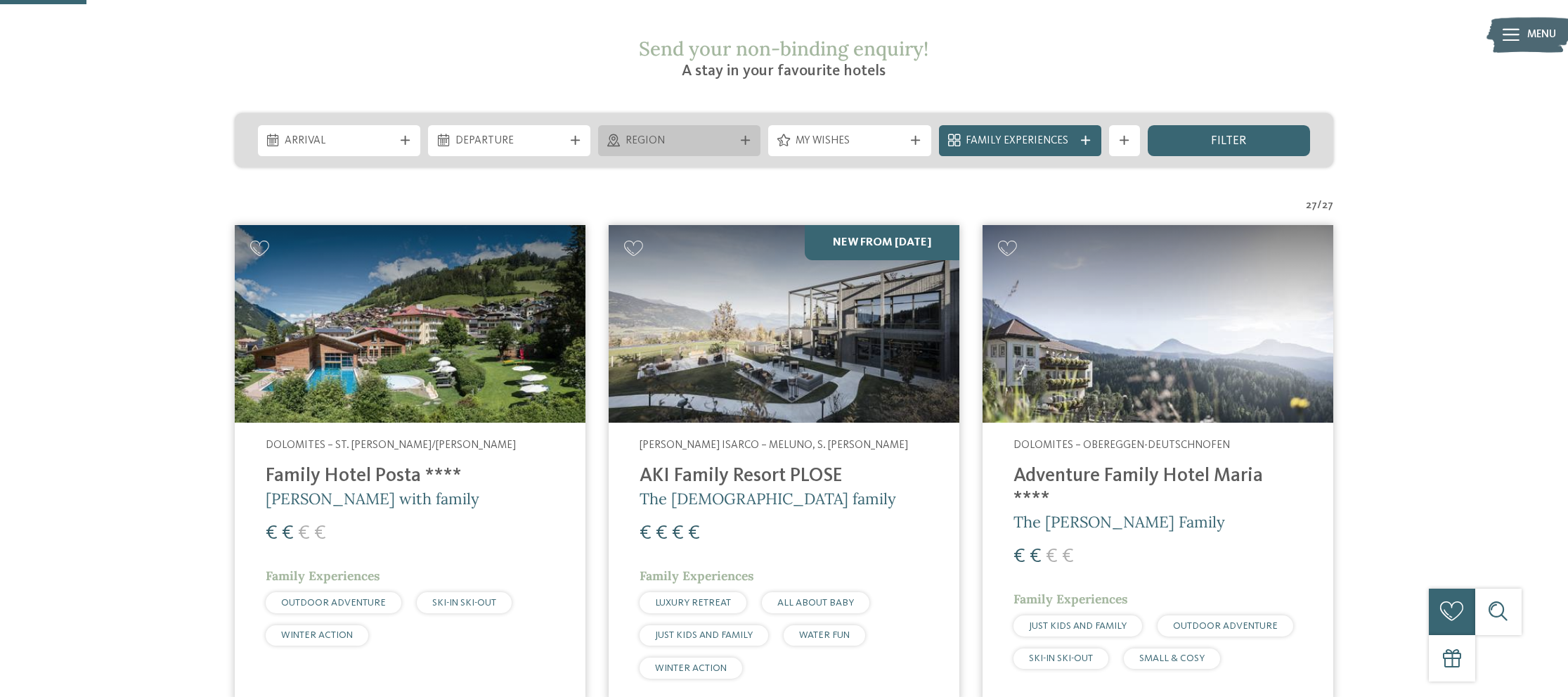
click at [693, 125] on div "Region" at bounding box center [680, 140] width 162 height 31
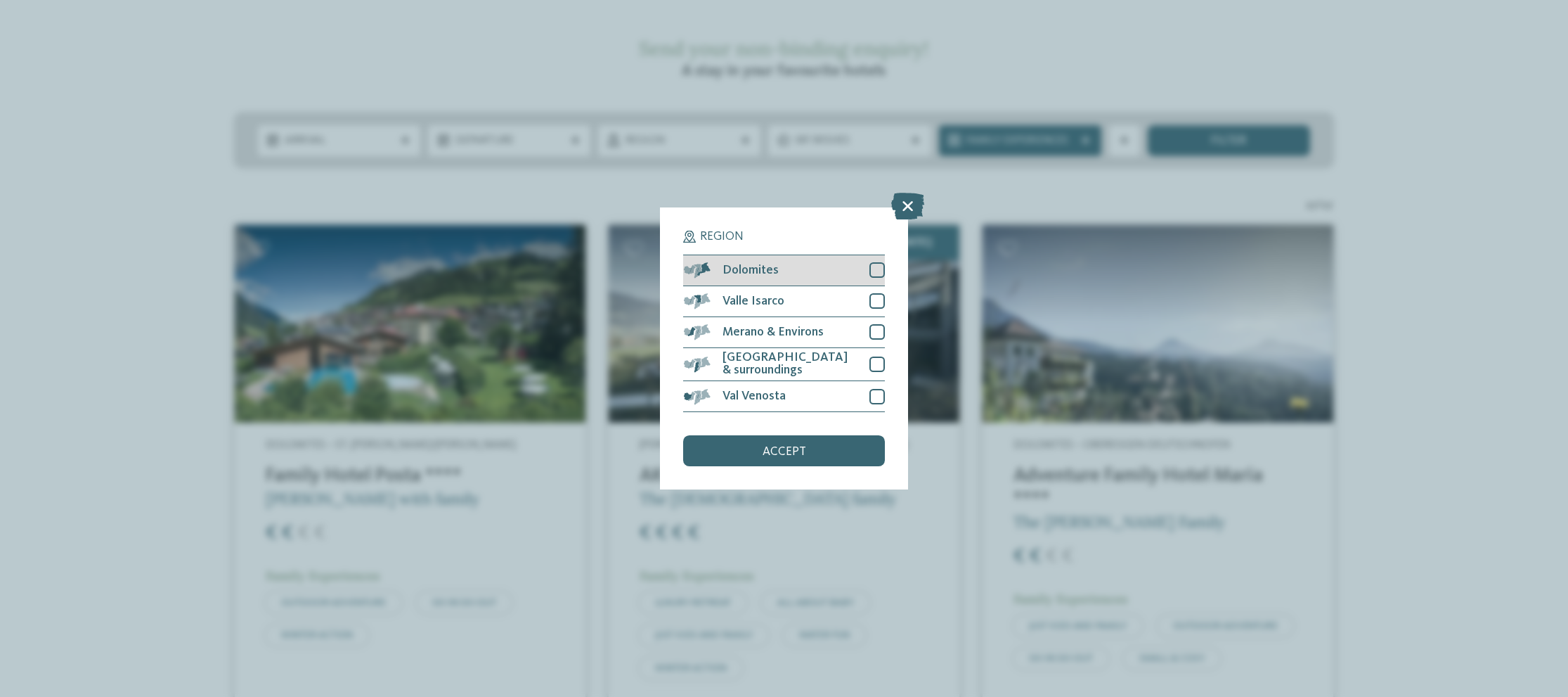
click at [754, 265] on span "Dolomites" at bounding box center [751, 271] width 57 height 13
click at [826, 446] on div "accept" at bounding box center [784, 451] width 201 height 31
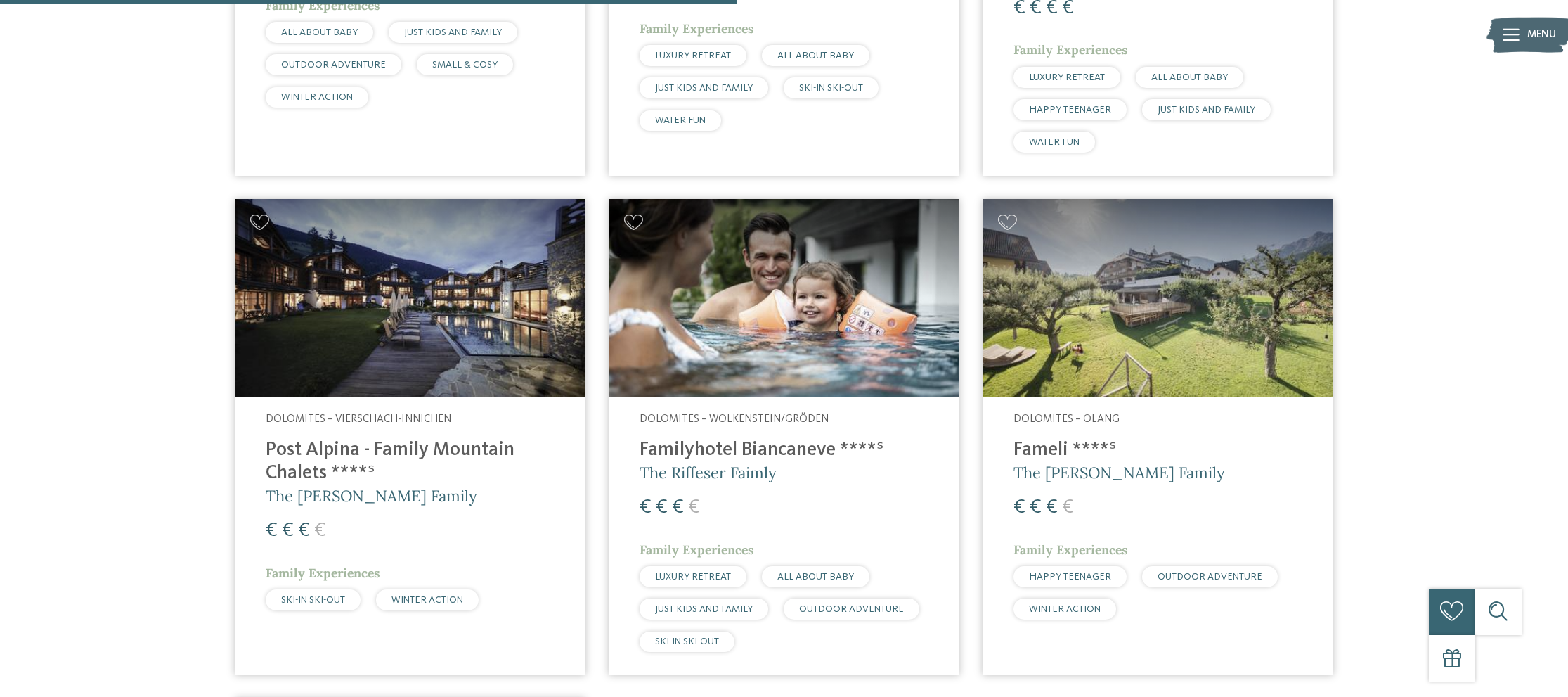
scroll to position [1270, 0]
